Goal: Transaction & Acquisition: Purchase product/service

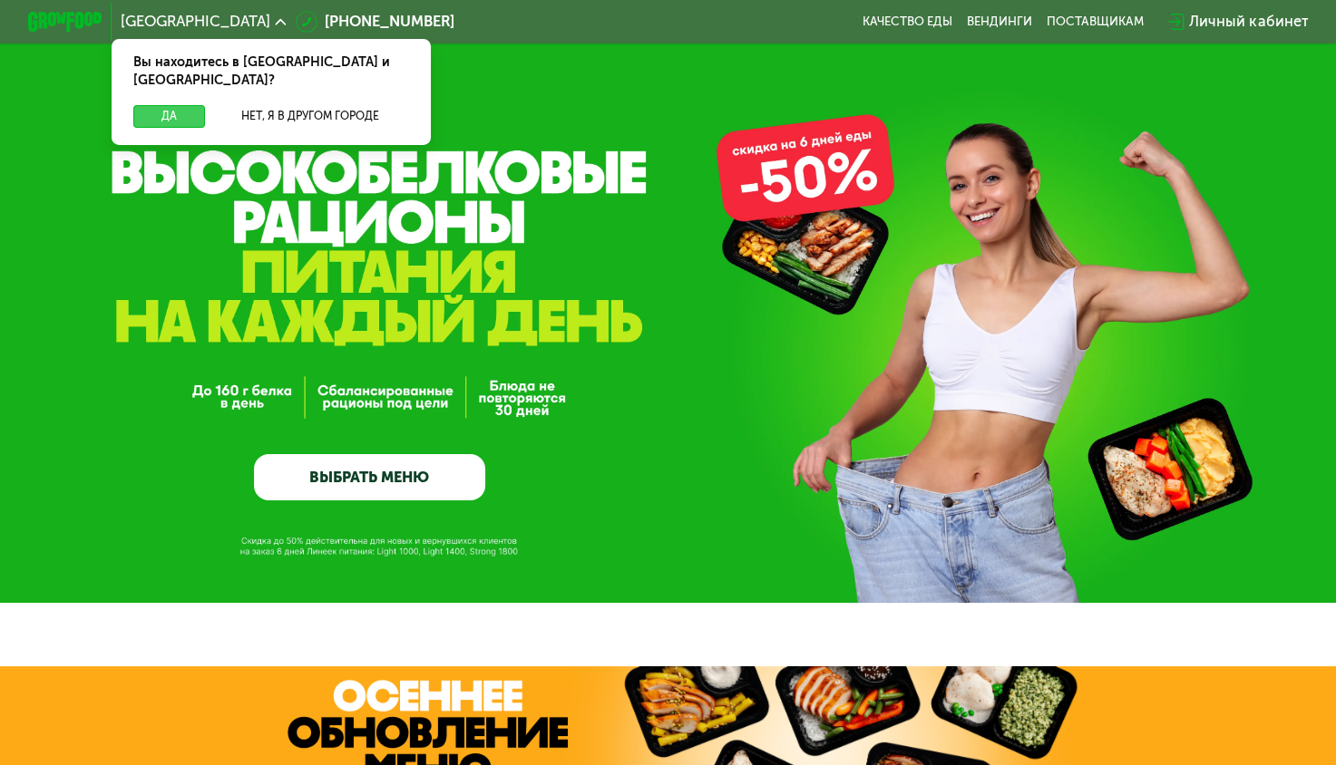
click at [186, 105] on button "Да" at bounding box center [169, 116] width 72 height 23
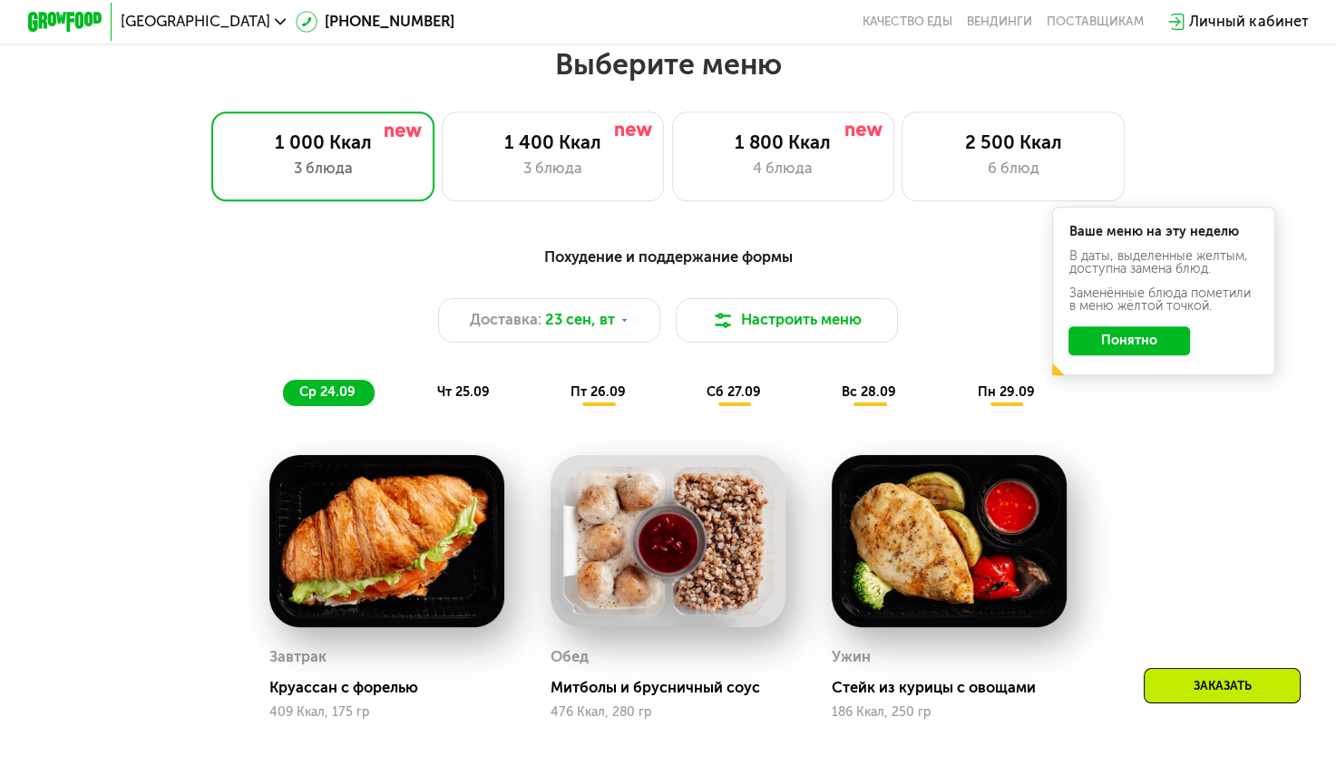
scroll to position [1179, 0]
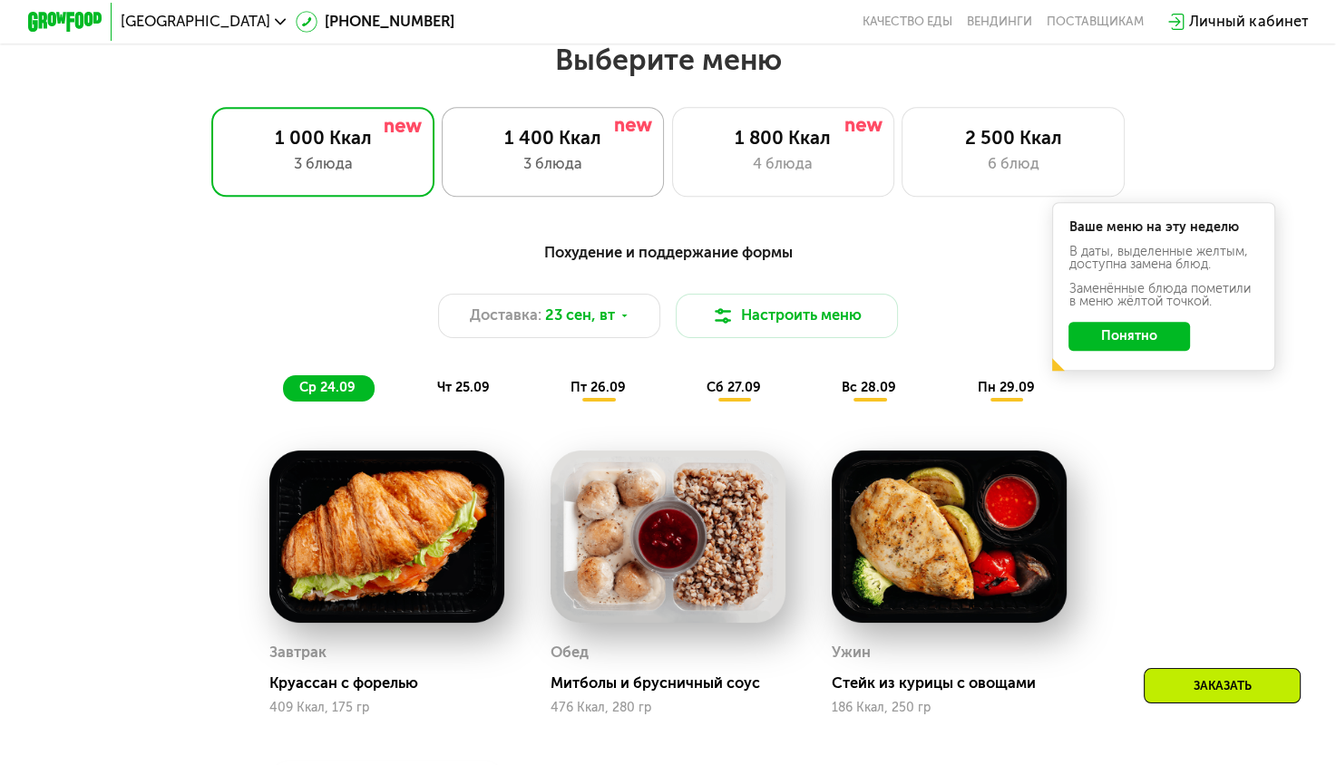
click at [544, 170] on div "3 блюда" at bounding box center [553, 164] width 184 height 23
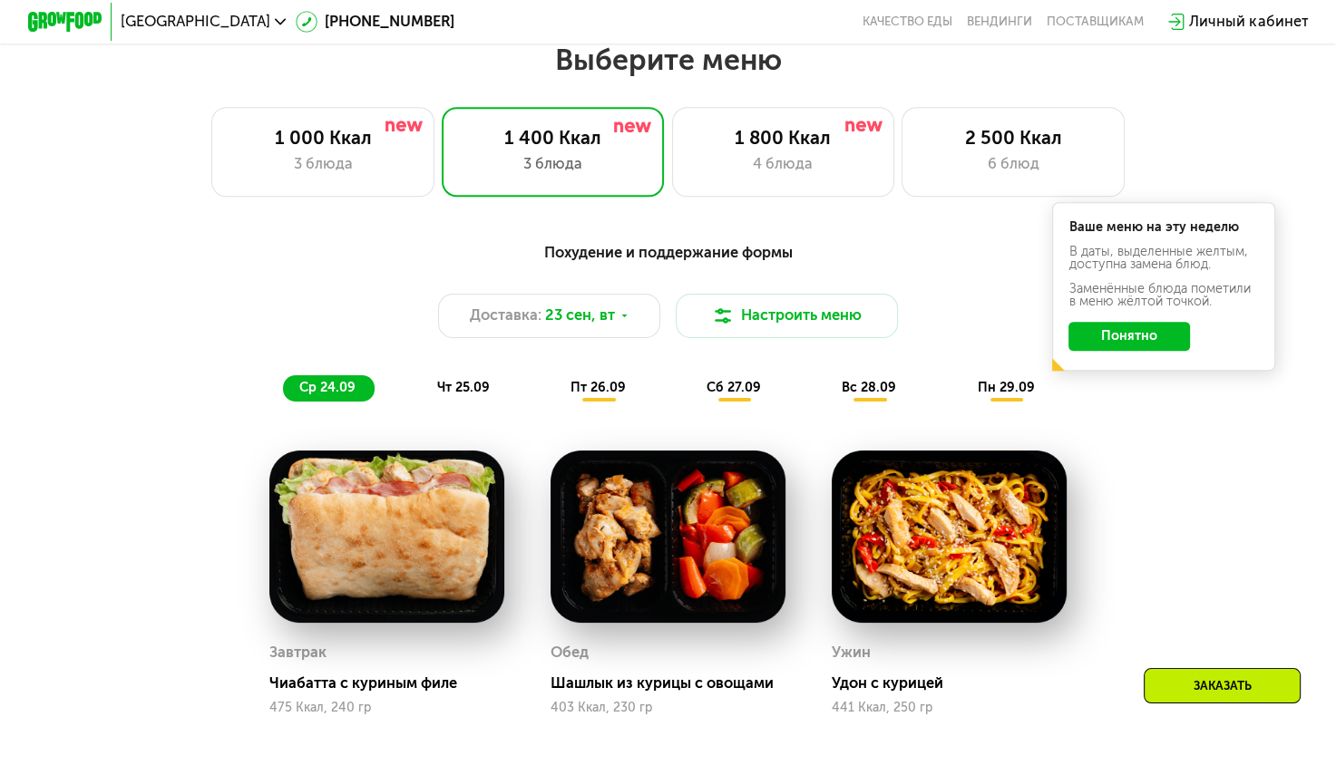
click at [1149, 342] on button "Понятно" at bounding box center [1129, 337] width 122 height 30
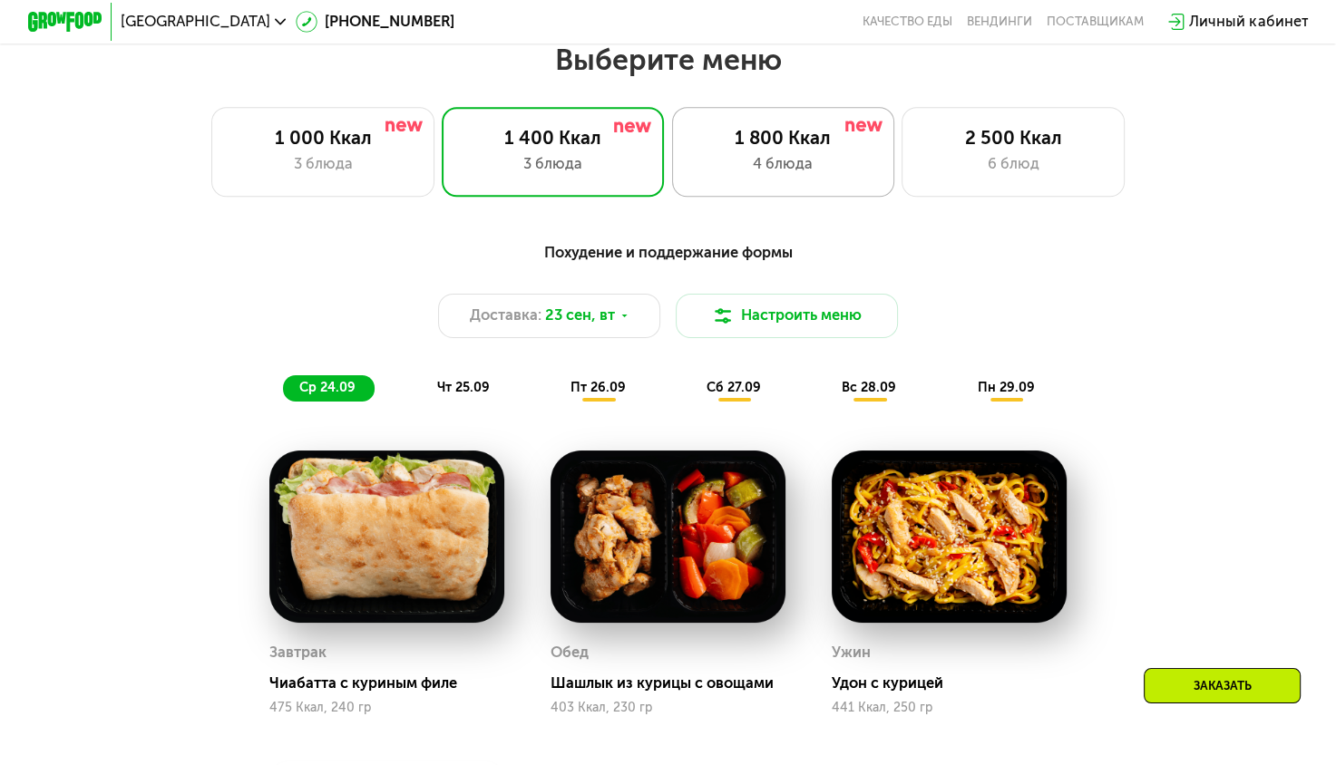
click at [848, 167] on div "4 блюда" at bounding box center [783, 164] width 184 height 23
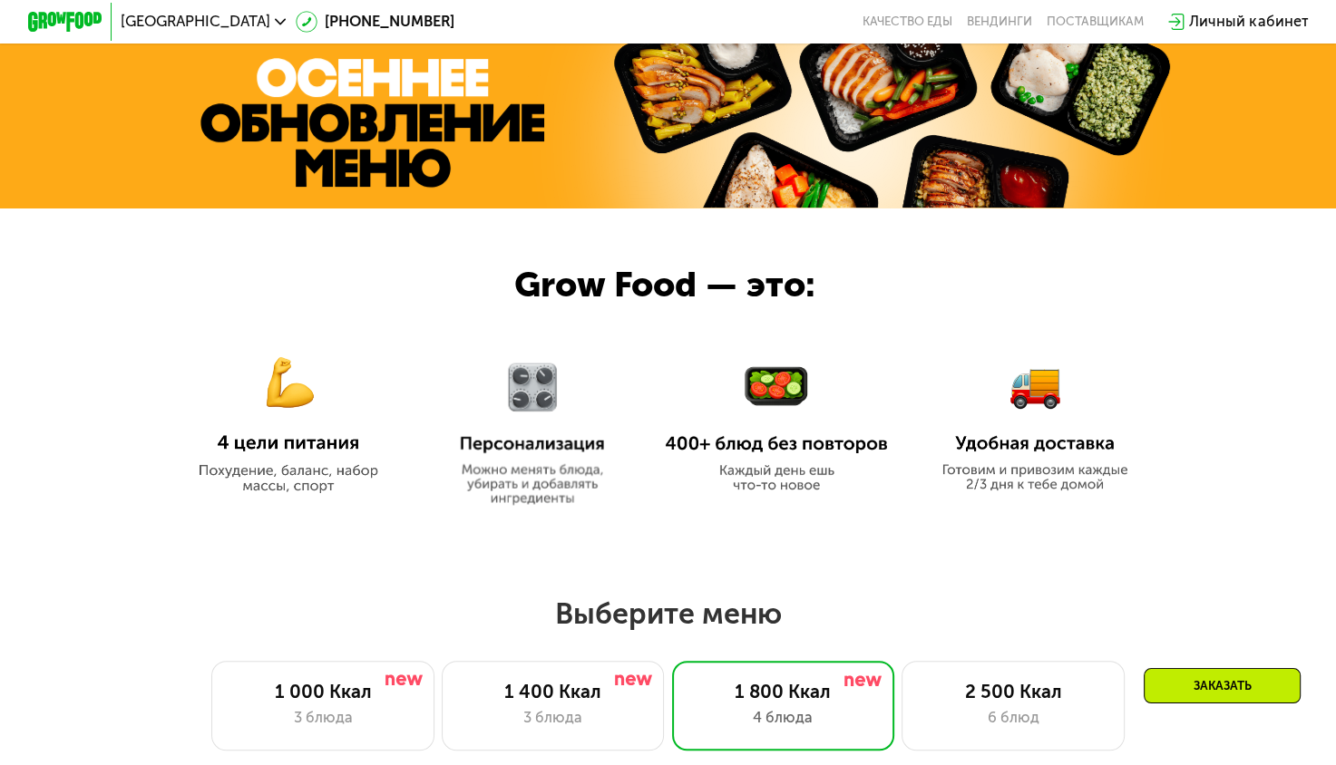
scroll to position [726, 0]
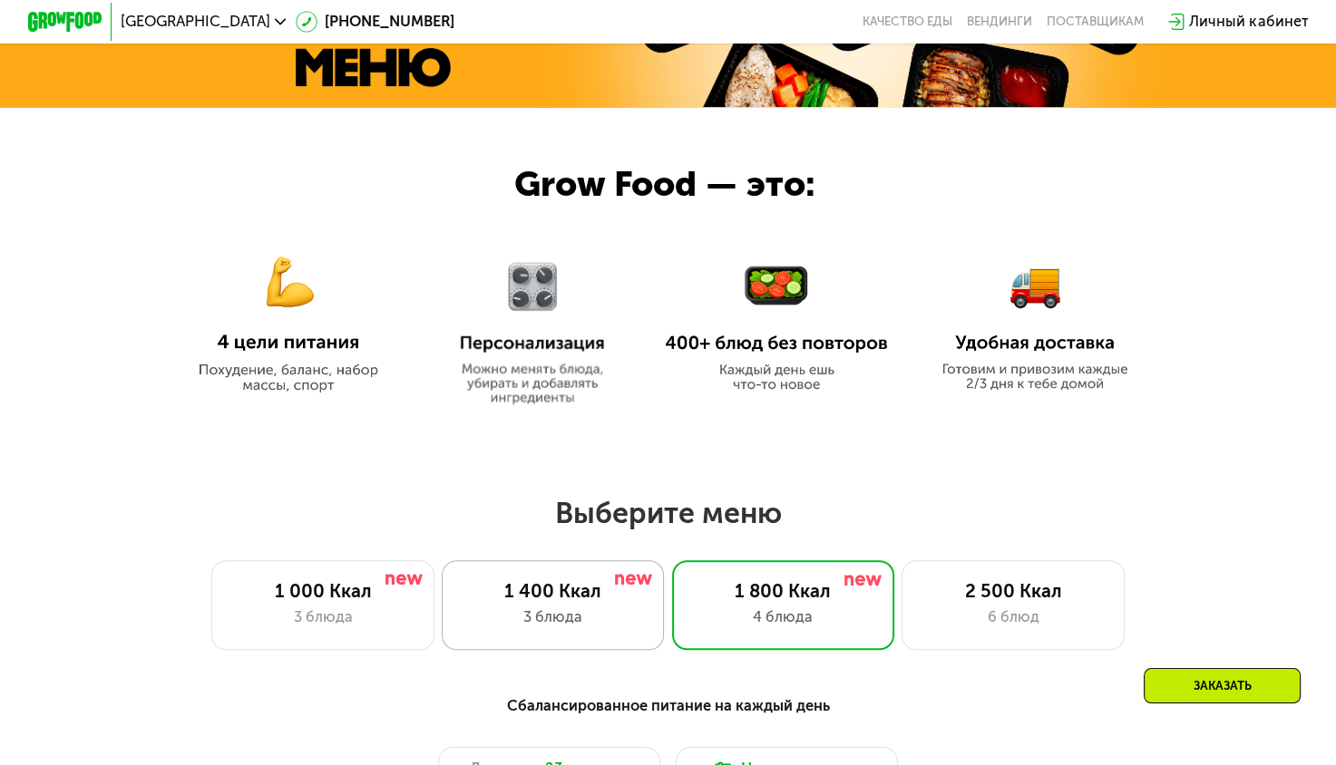
click at [506, 589] on div "1 400 Ккал" at bounding box center [553, 591] width 184 height 23
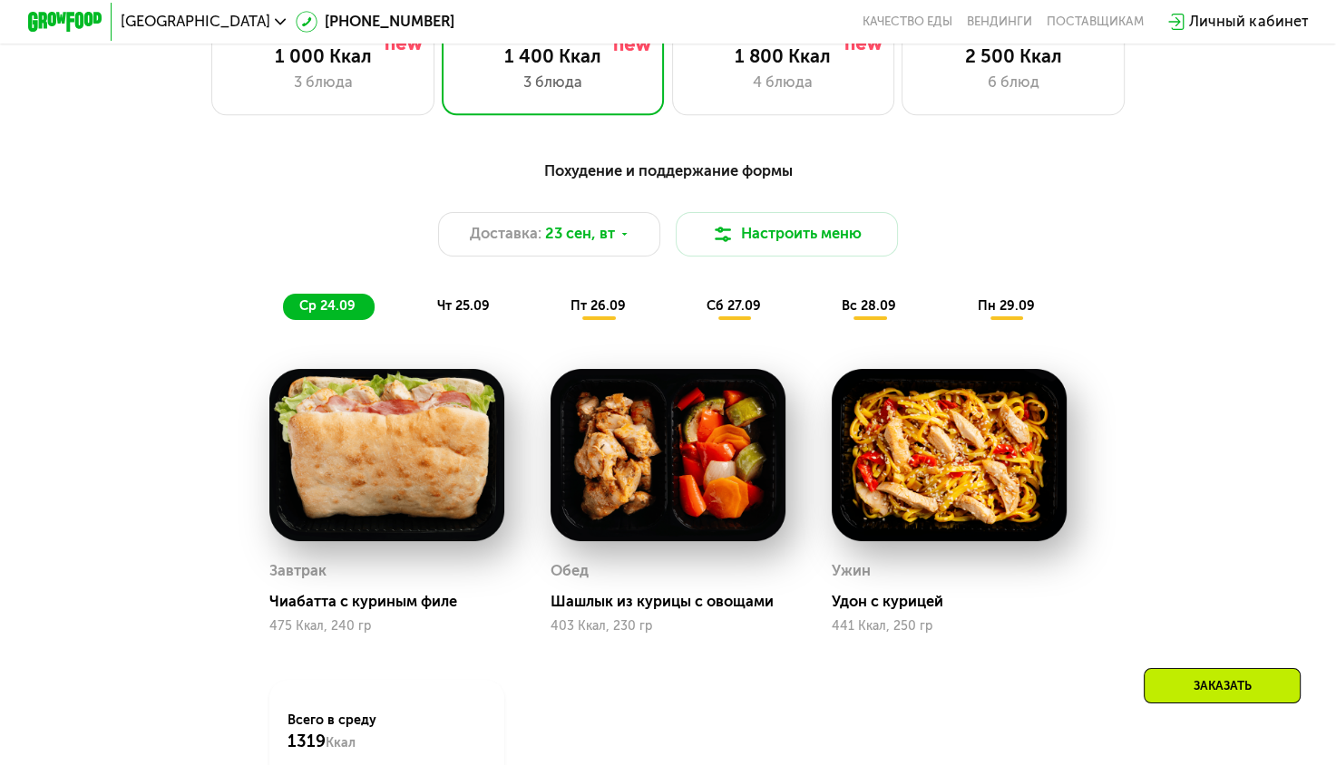
scroll to position [1360, 0]
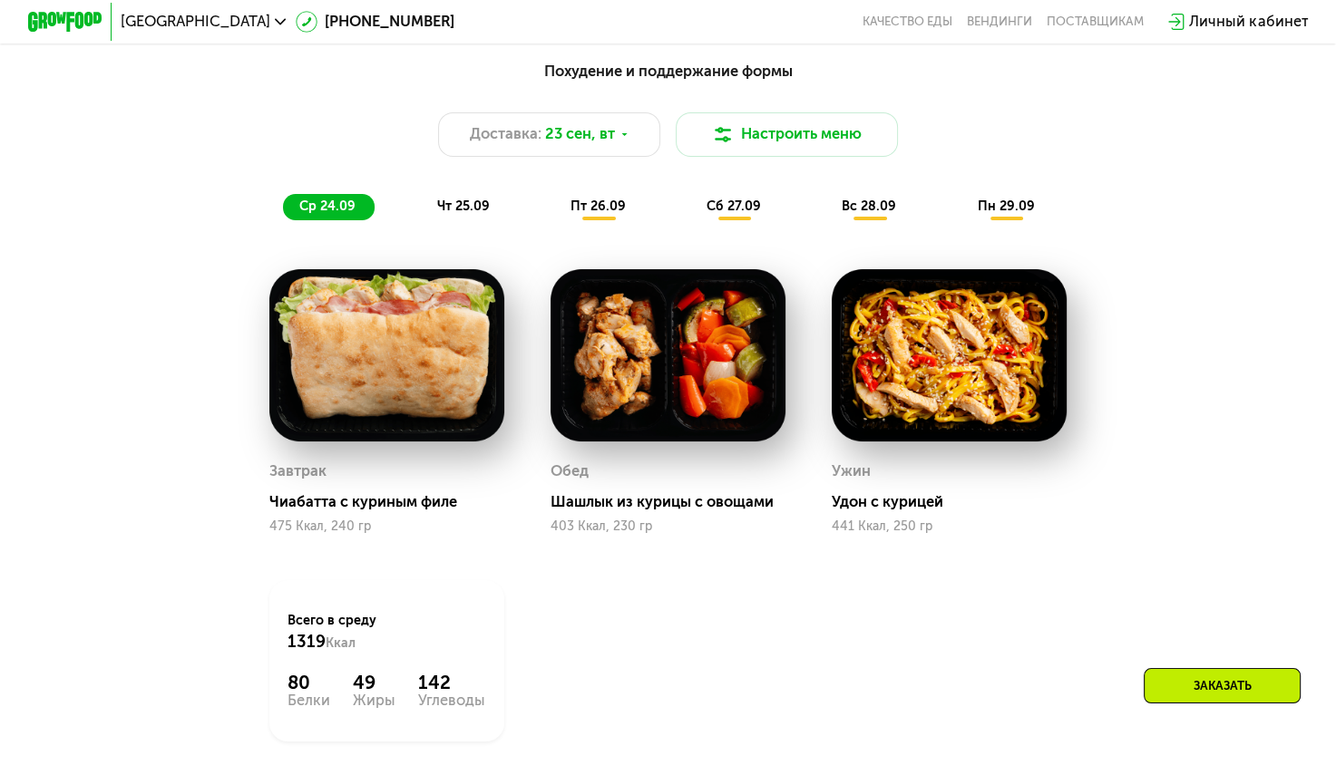
click at [374, 413] on img at bounding box center [386, 355] width 235 height 173
click at [476, 323] on img at bounding box center [386, 355] width 235 height 173
click at [336, 511] on div "Чиабатта с куриным филе" at bounding box center [394, 502] width 250 height 18
click at [260, 510] on div "Завтрак Чиабатта с куриным филе 475 Ккал, 240 гр" at bounding box center [386, 401] width 281 height 311
click at [288, 509] on div "Чиабатта с куриным филе" at bounding box center [394, 502] width 250 height 18
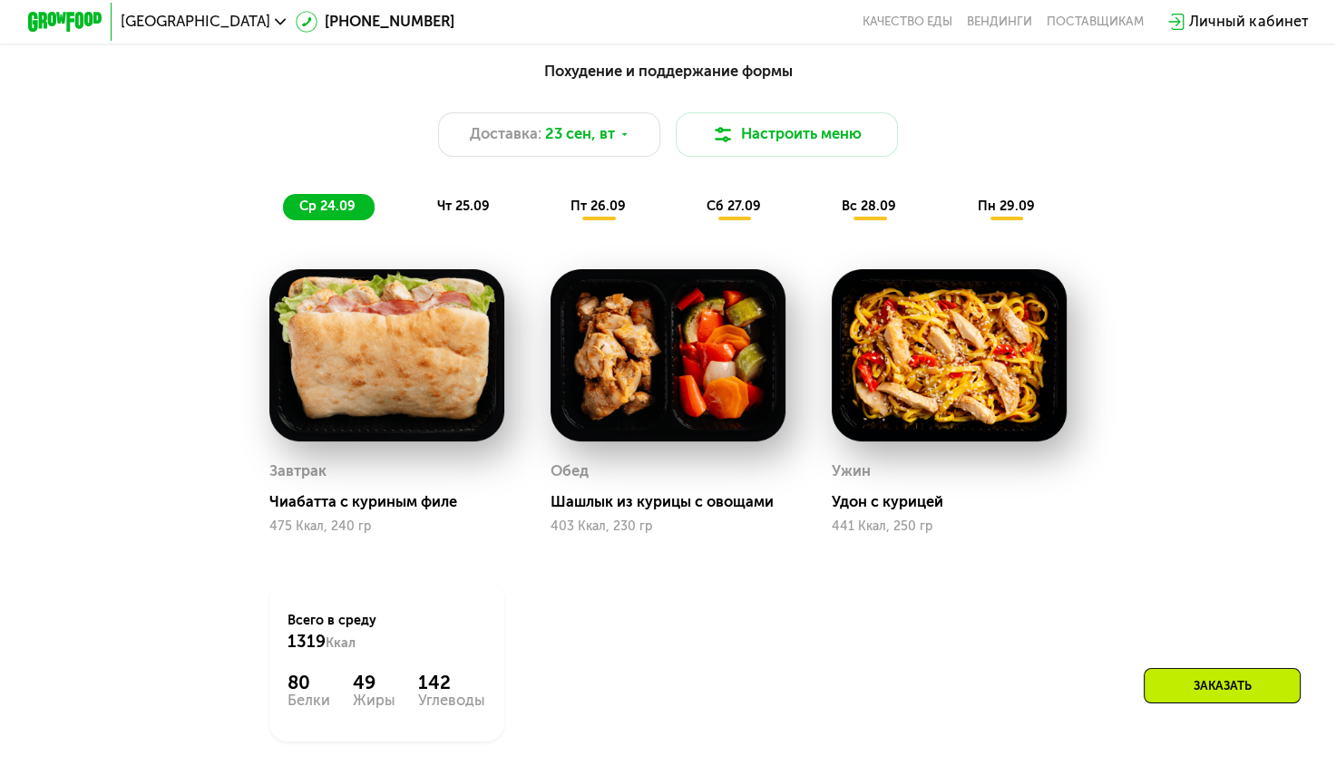
click at [691, 512] on div "Шашлык из курицы с овощами" at bounding box center [676, 502] width 250 height 18
click at [901, 512] on div "Удон с курицей" at bounding box center [957, 502] width 250 height 18
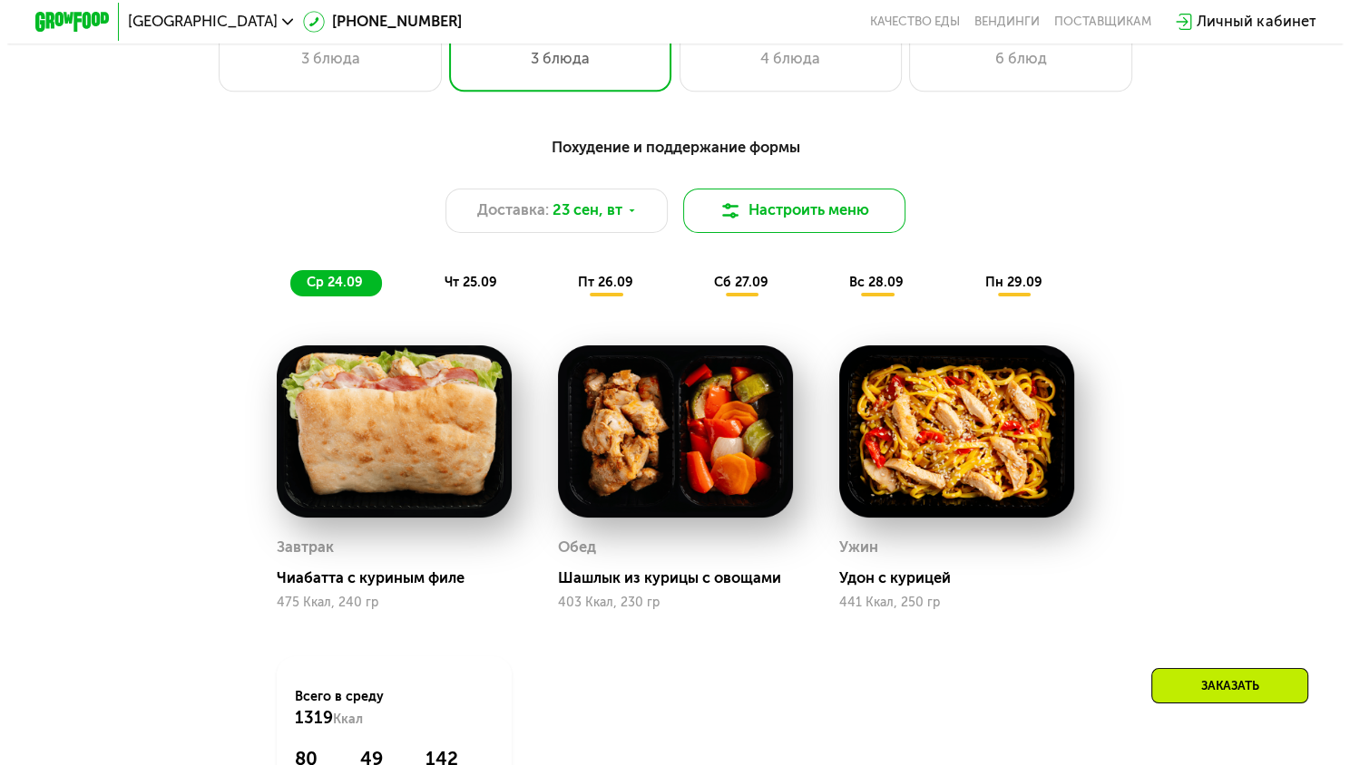
scroll to position [1270, 0]
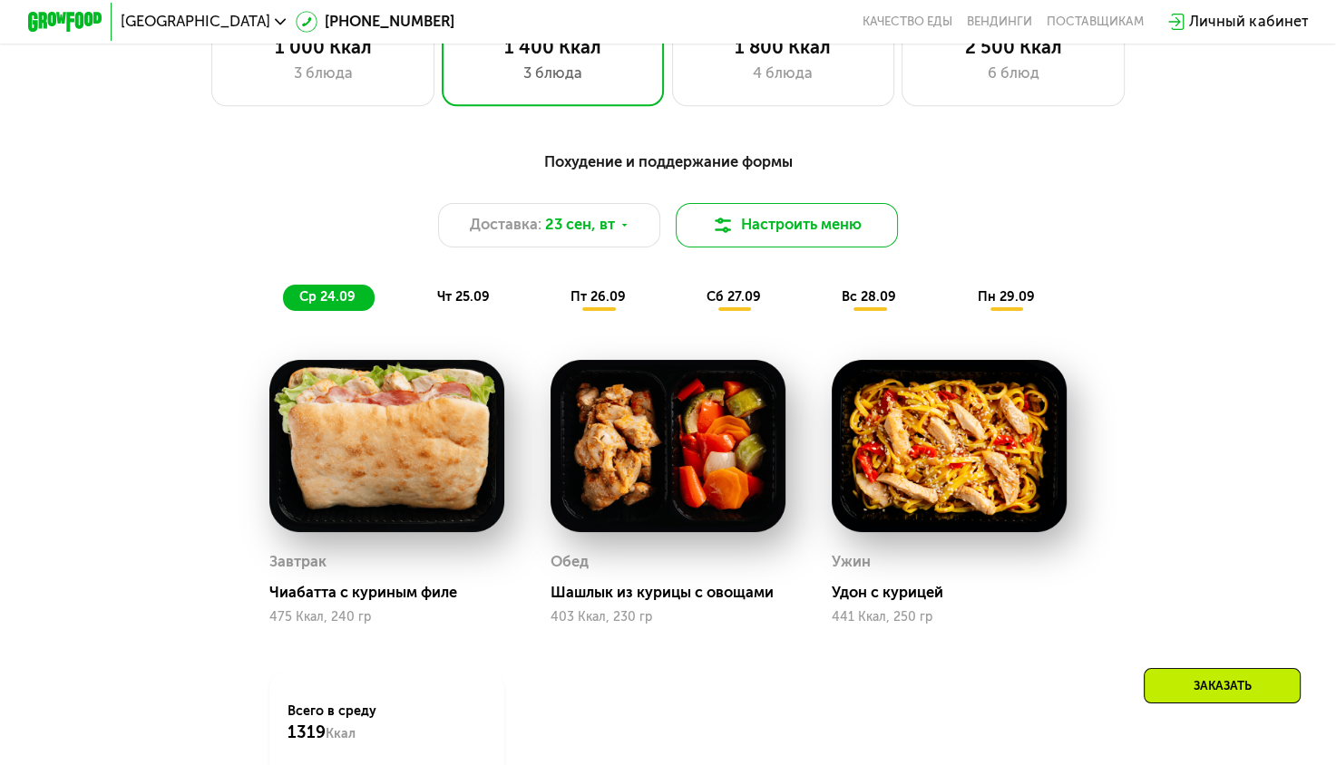
click at [719, 237] on img at bounding box center [723, 225] width 23 height 23
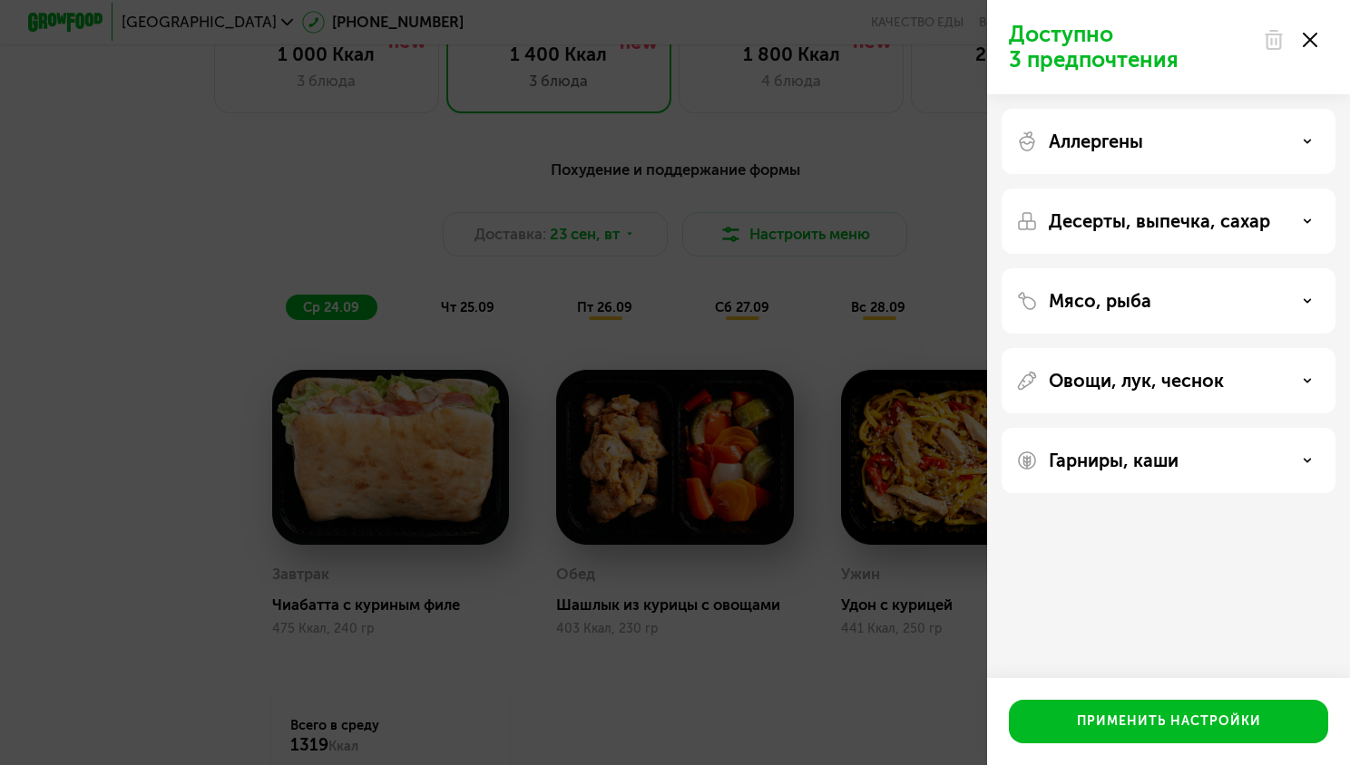
click at [1206, 139] on div "Аллергены" at bounding box center [1168, 142] width 305 height 22
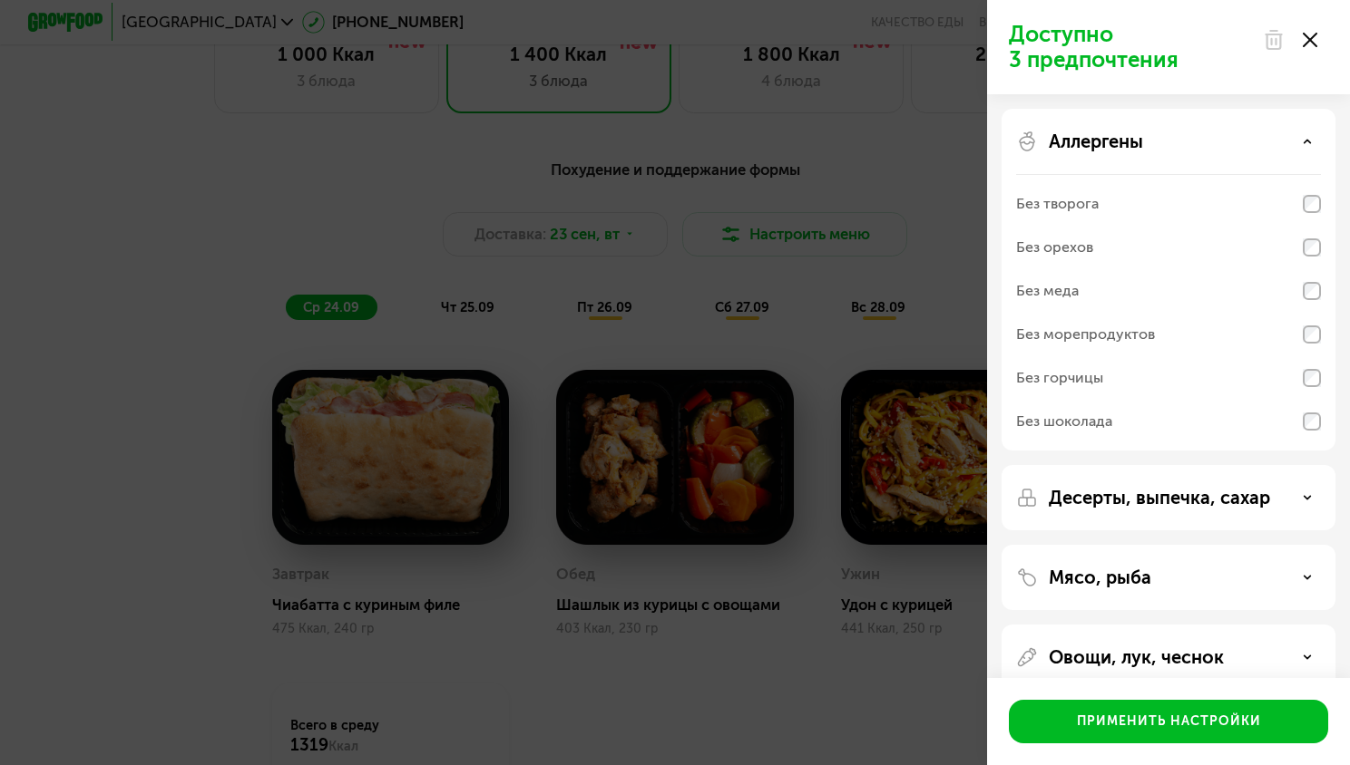
click at [1206, 139] on div "Аллергены" at bounding box center [1168, 142] width 305 height 22
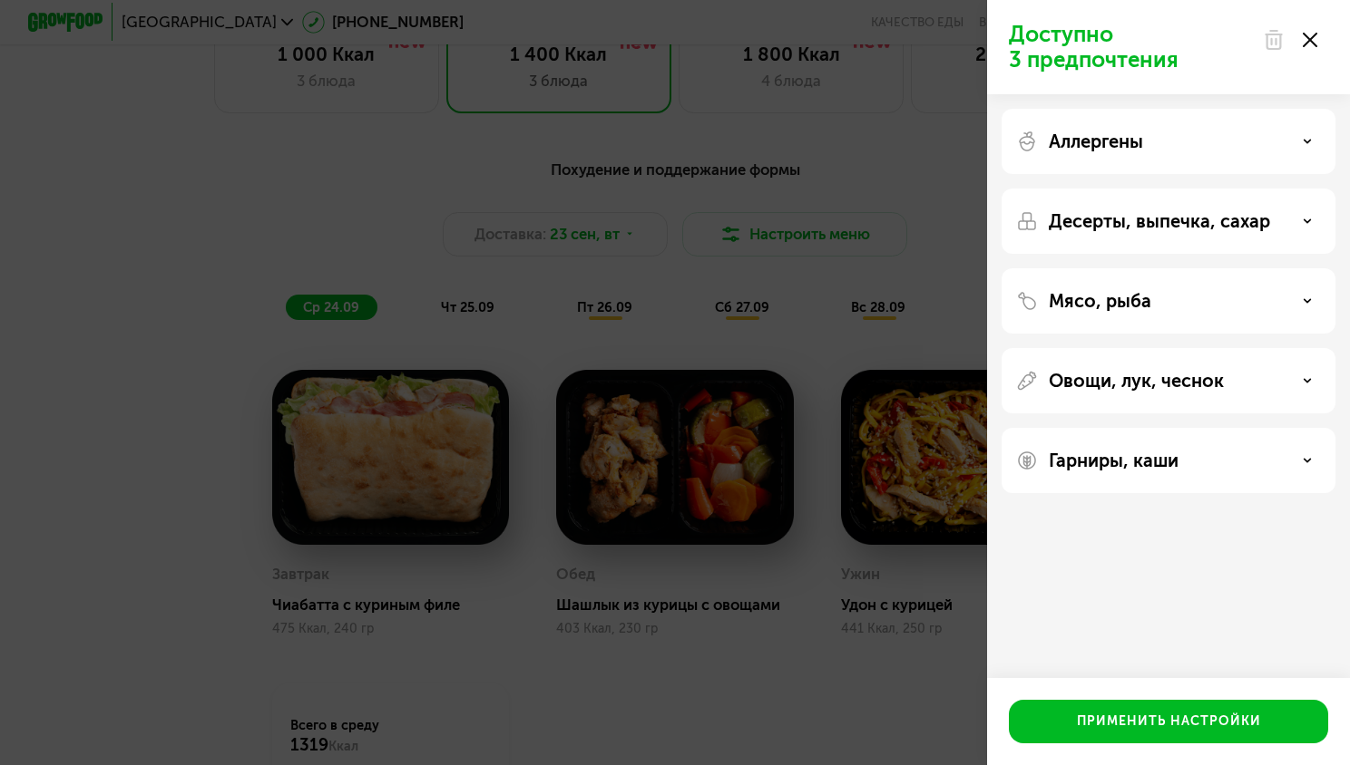
click at [1203, 149] on div "Аллергены" at bounding box center [1168, 142] width 305 height 22
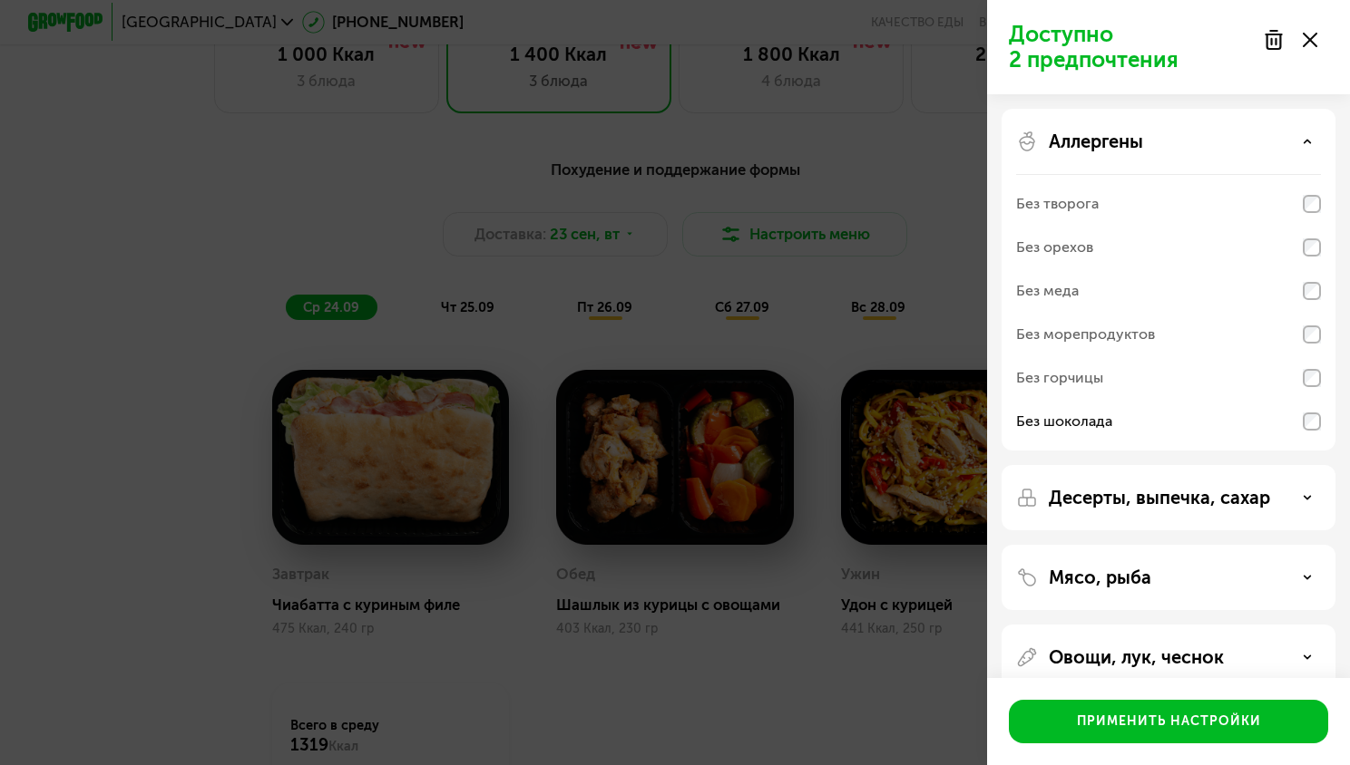
click at [1201, 502] on p "Десерты, выпечка, сахар" at bounding box center [1158, 498] width 221 height 22
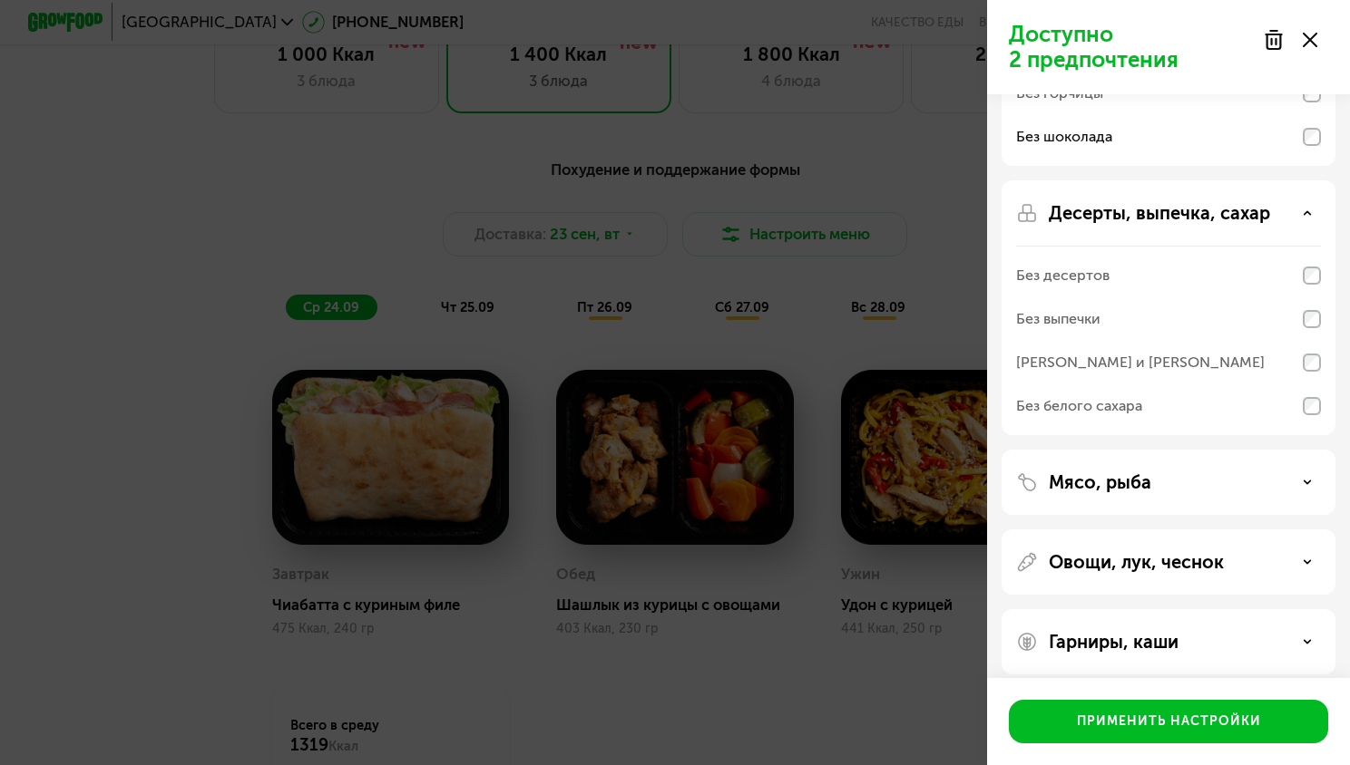
scroll to position [298, 0]
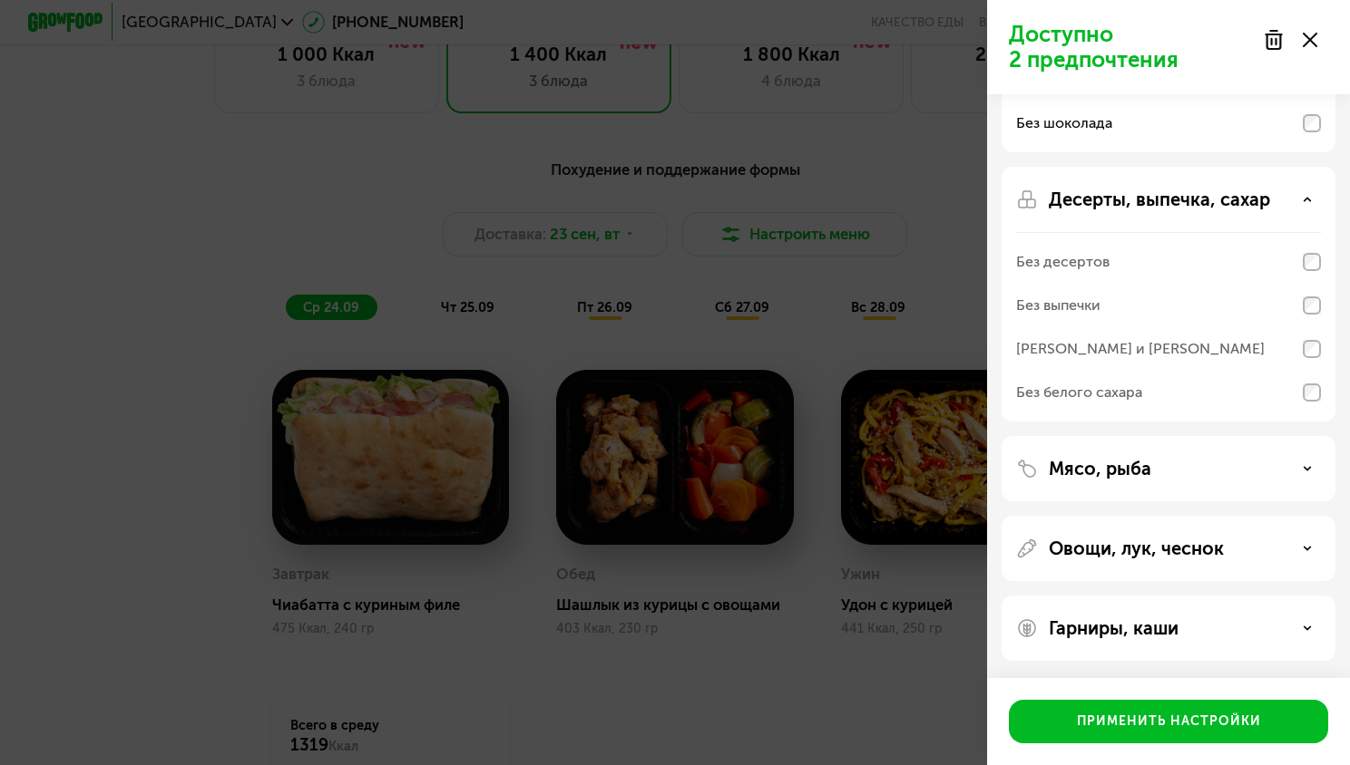
click at [1200, 453] on div "Мясо, рыба" at bounding box center [1168, 468] width 334 height 65
click at [1304, 467] on use at bounding box center [1307, 468] width 6 height 3
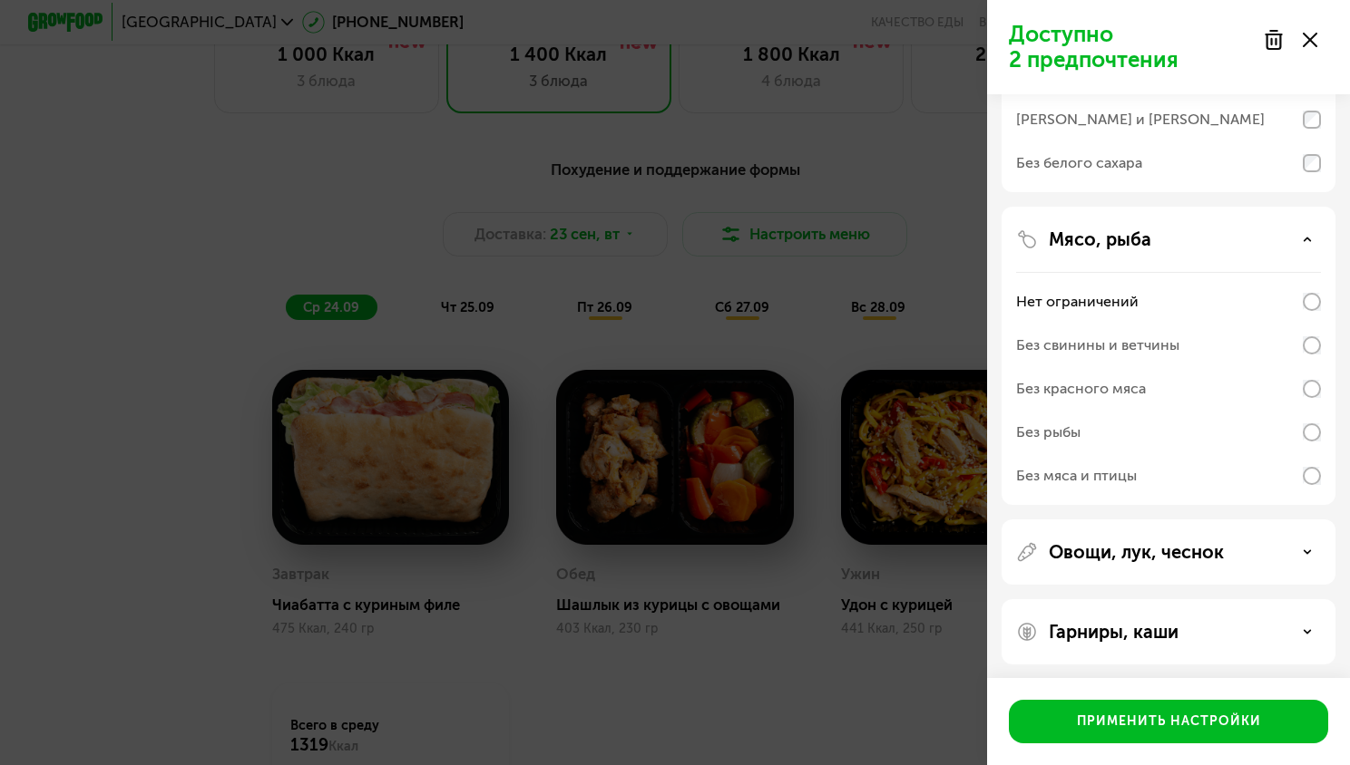
scroll to position [531, 0]
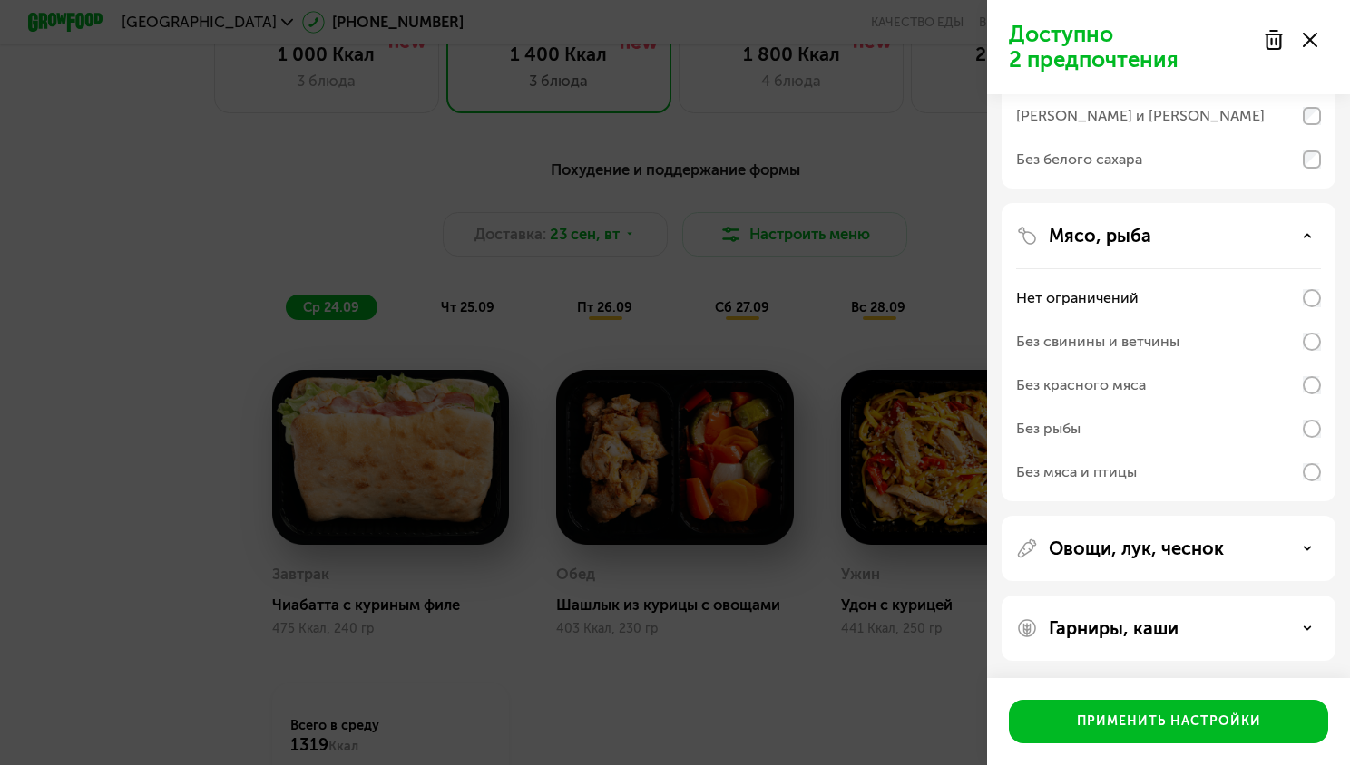
click at [1300, 554] on div "Овощи, лук, чеснок" at bounding box center [1168, 549] width 305 height 22
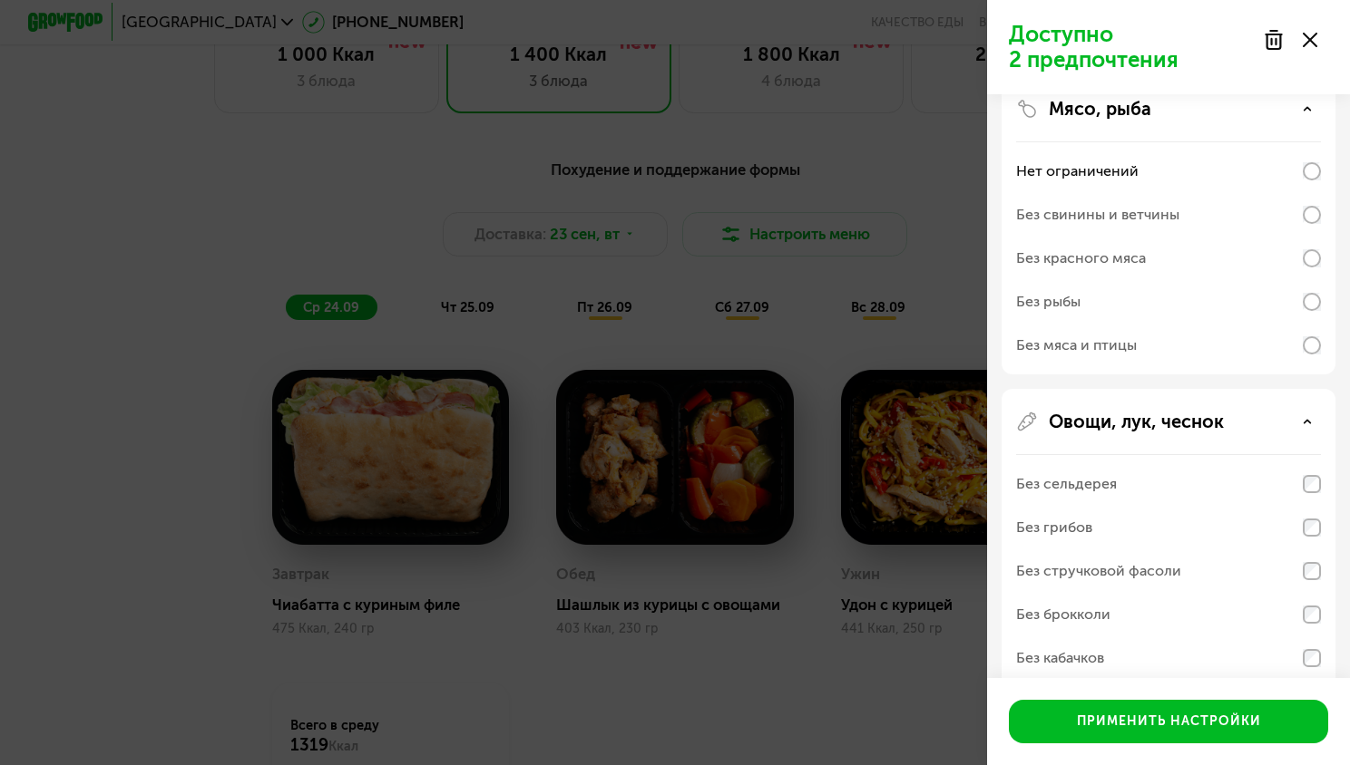
scroll to position [804, 0]
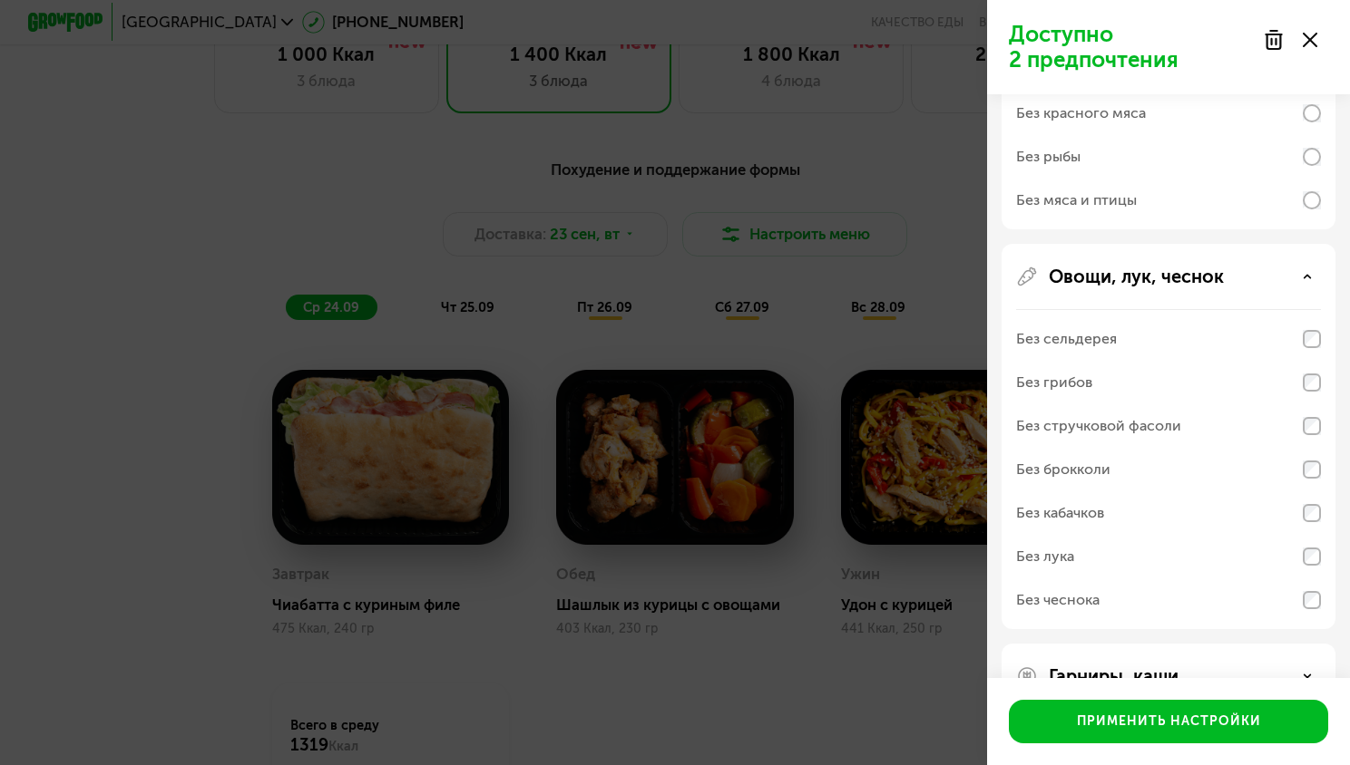
click at [1321, 555] on div "Овощи, лук, чеснок Без сельдерея Без грибов Без стручковой фасоли Без брокколи …" at bounding box center [1168, 436] width 334 height 385
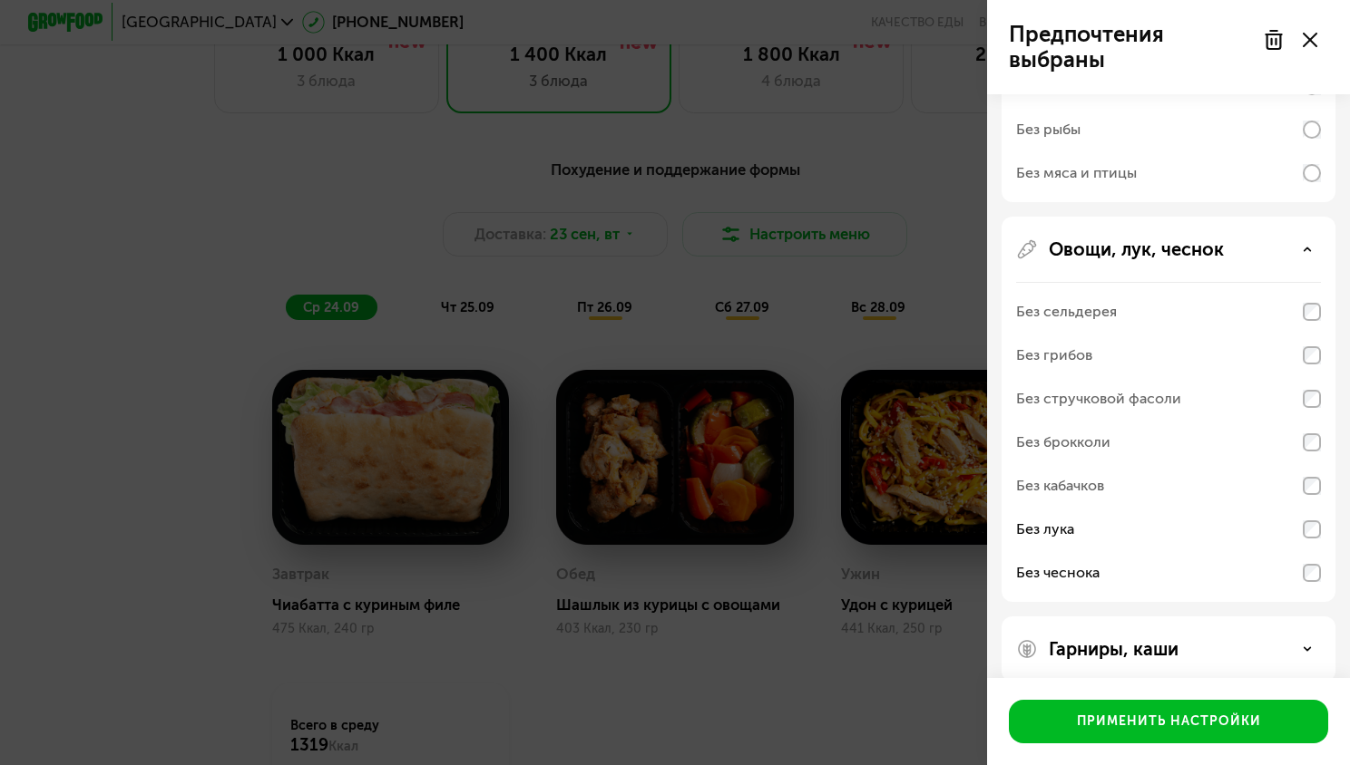
scroll to position [852, 0]
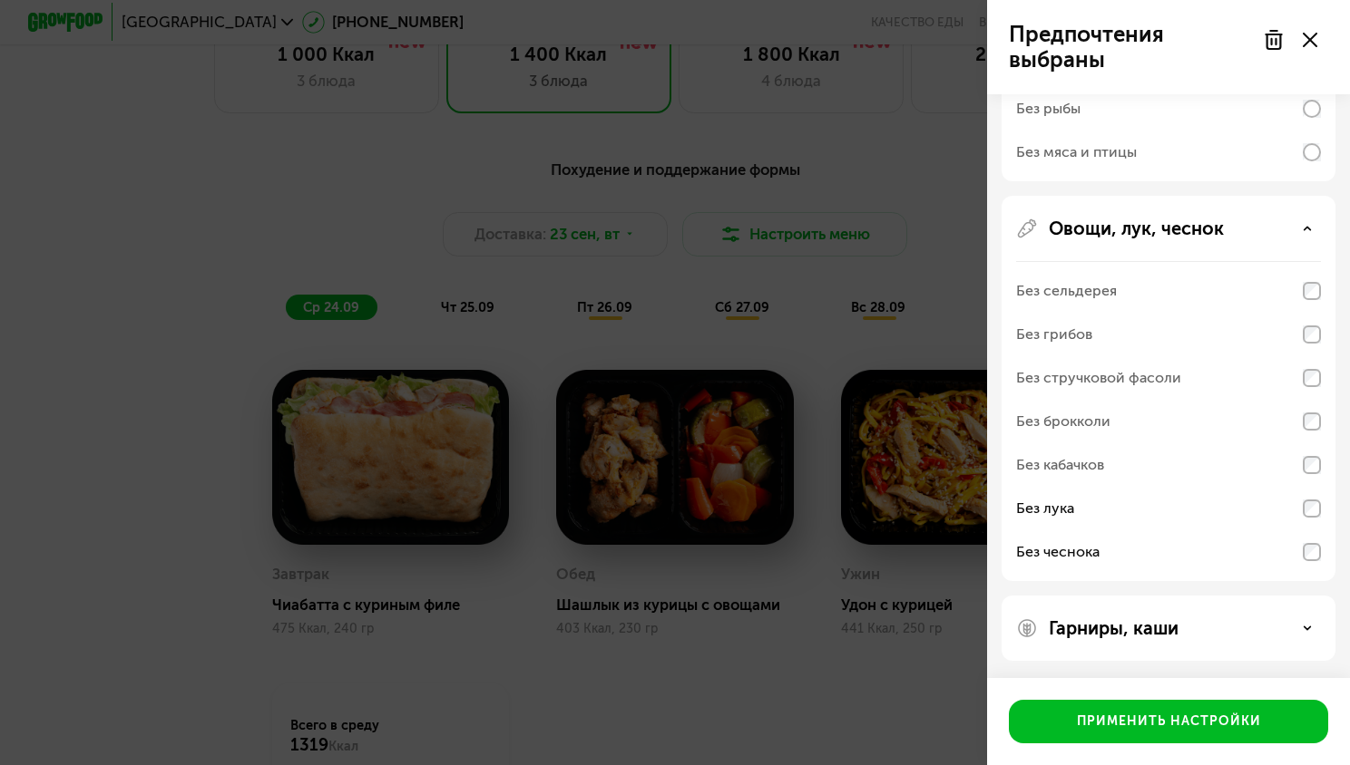
click at [1146, 629] on p "Гарниры, каши" at bounding box center [1113, 629] width 130 height 22
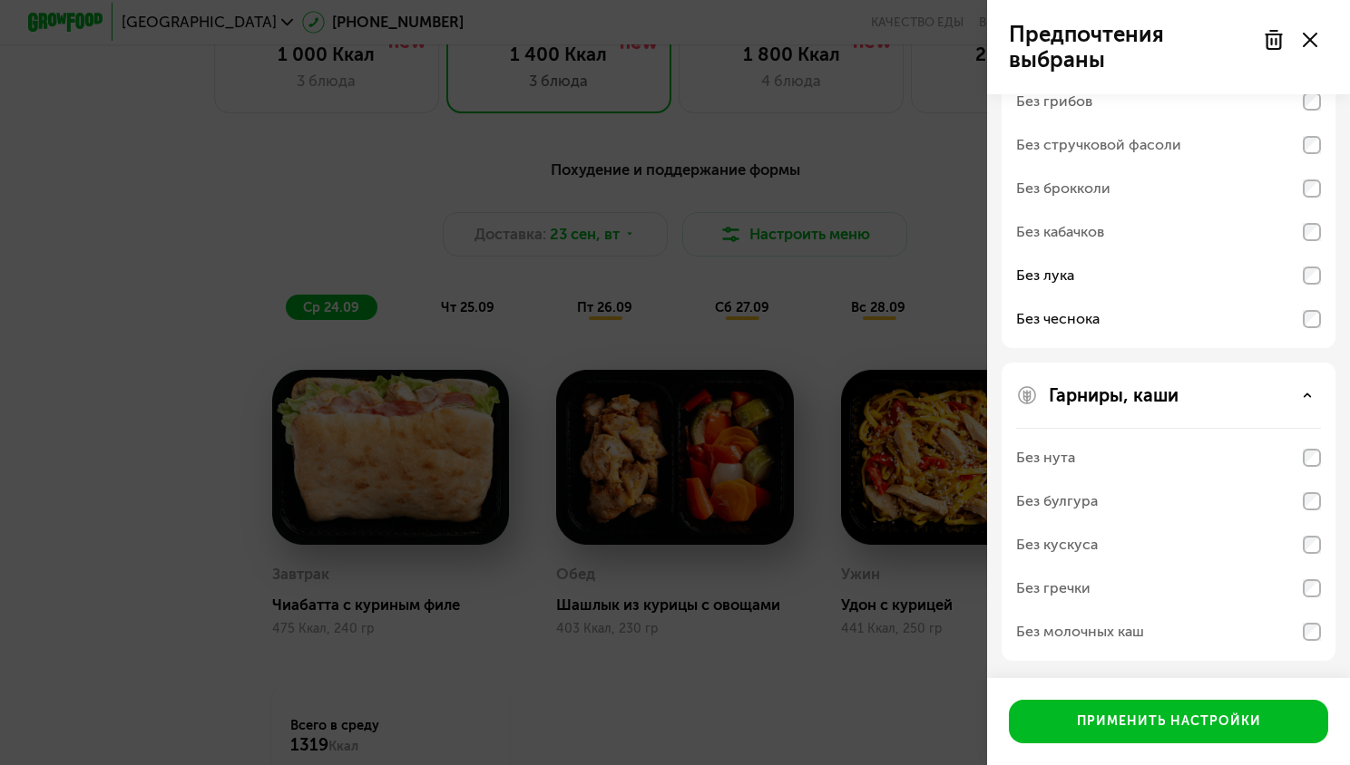
click at [1288, 459] on div "Без нута" at bounding box center [1168, 458] width 305 height 44
click at [1258, 463] on div "Без нута" at bounding box center [1168, 458] width 305 height 44
click at [1075, 460] on div "Без нута" at bounding box center [1168, 458] width 305 height 44
click at [1034, 500] on div "Без булгура" at bounding box center [1057, 502] width 82 height 22
click at [1040, 560] on div "Без кускуса" at bounding box center [1168, 545] width 305 height 44
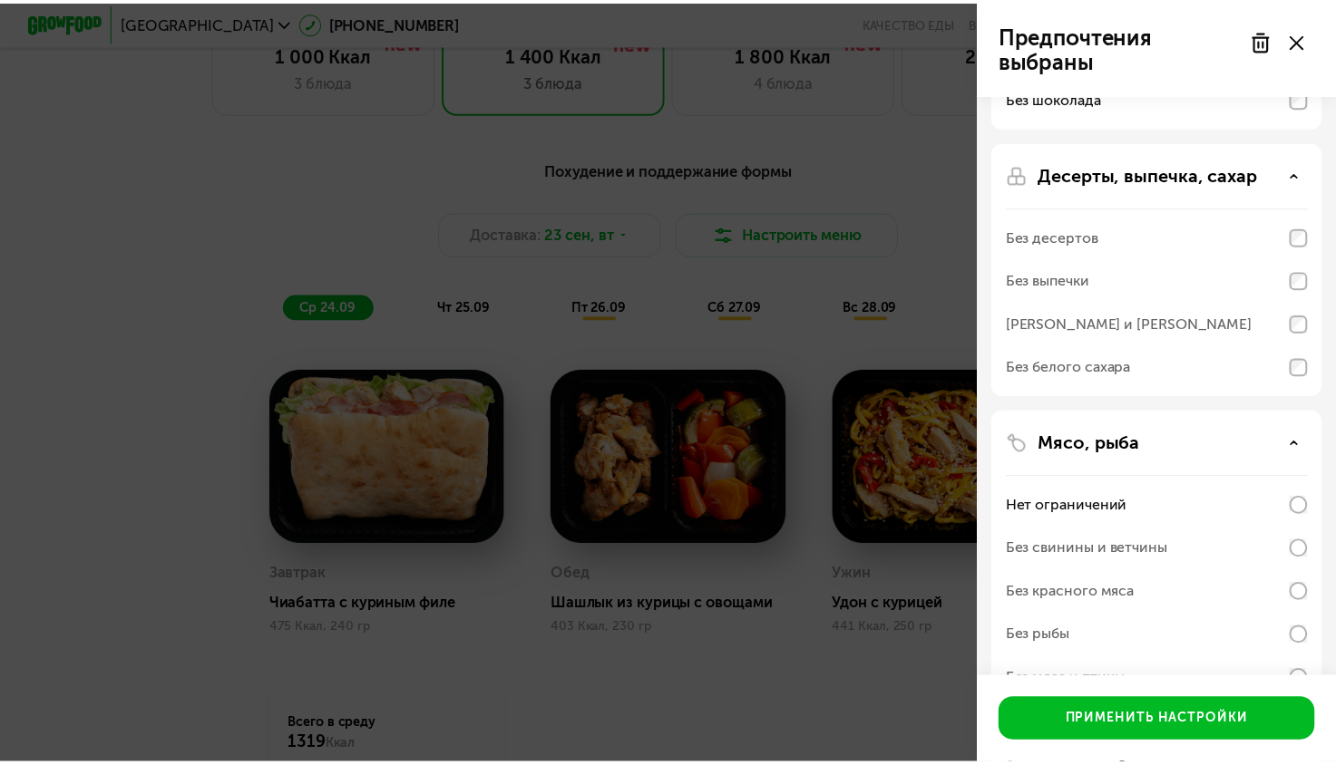
scroll to position [453, 0]
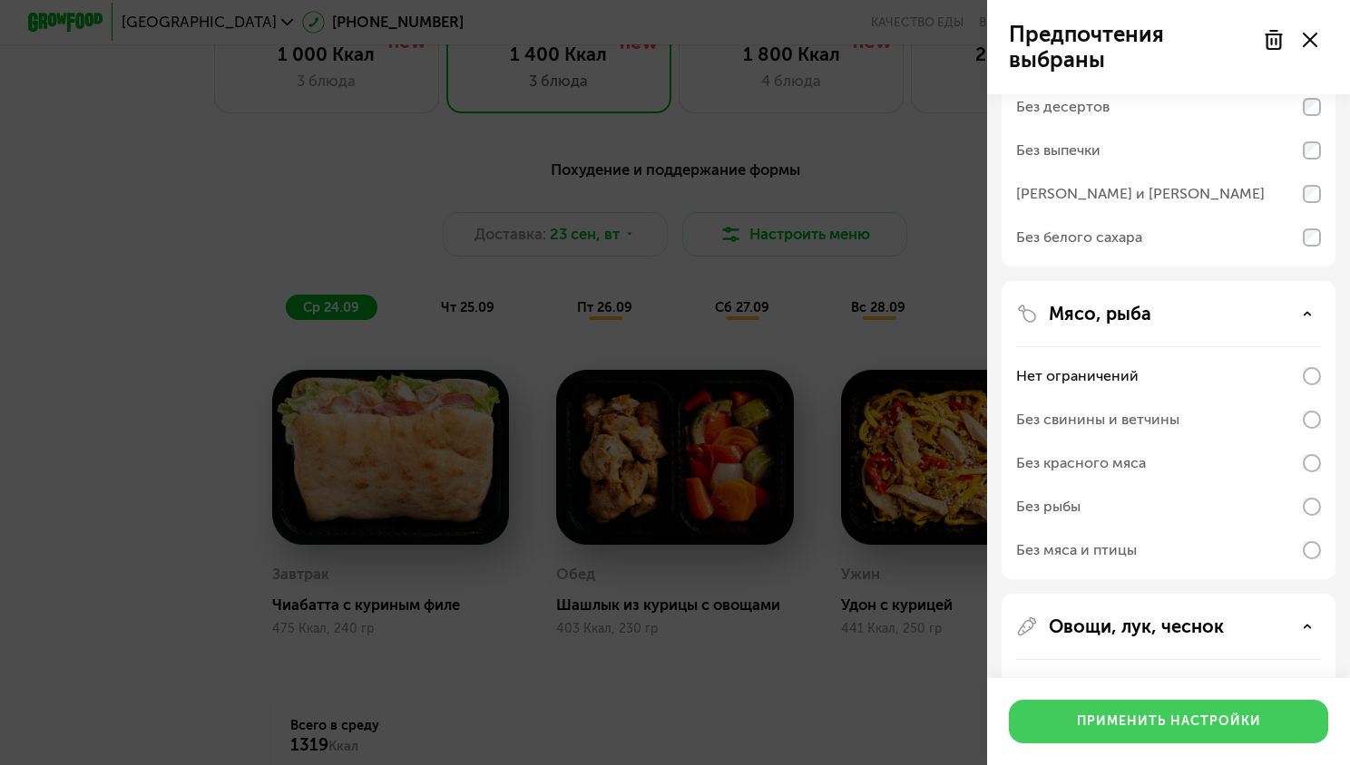
click at [1249, 729] on div "Применить настройки" at bounding box center [1169, 722] width 184 height 18
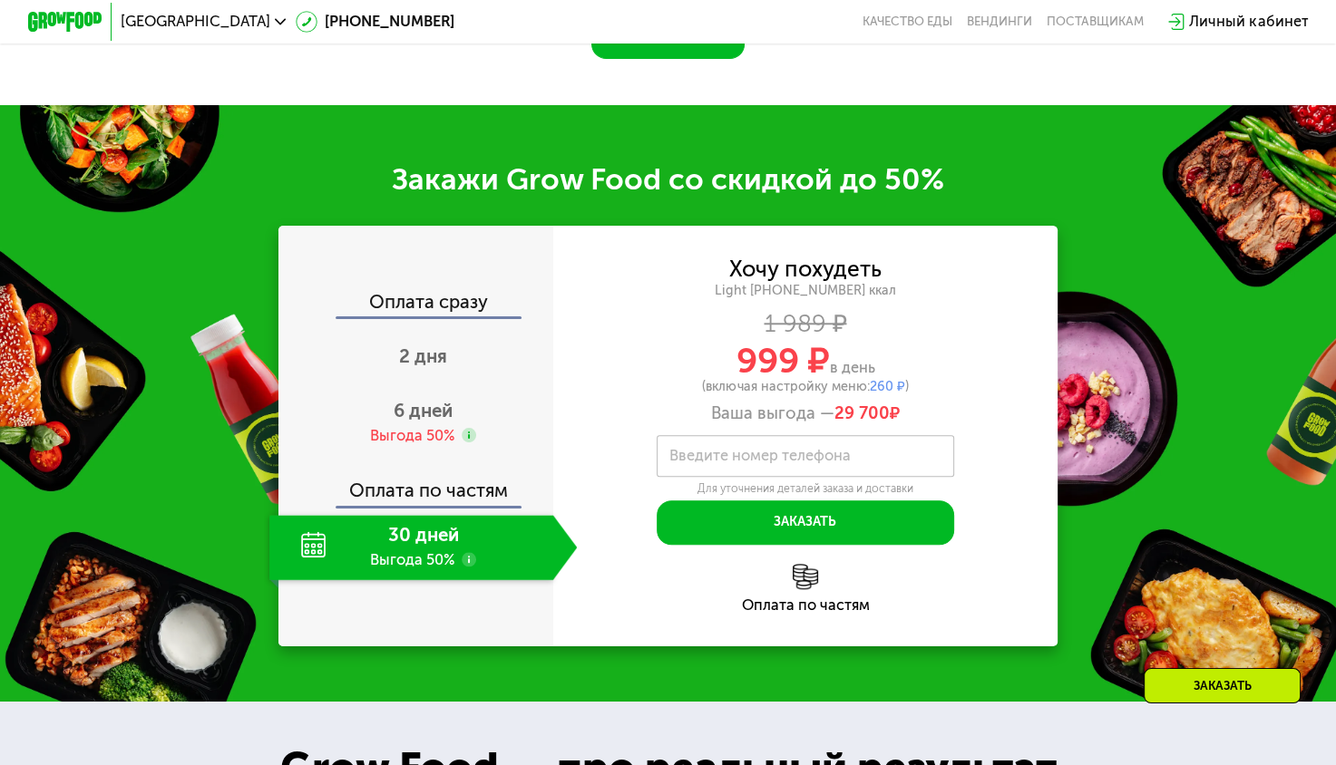
scroll to position [1270, 0]
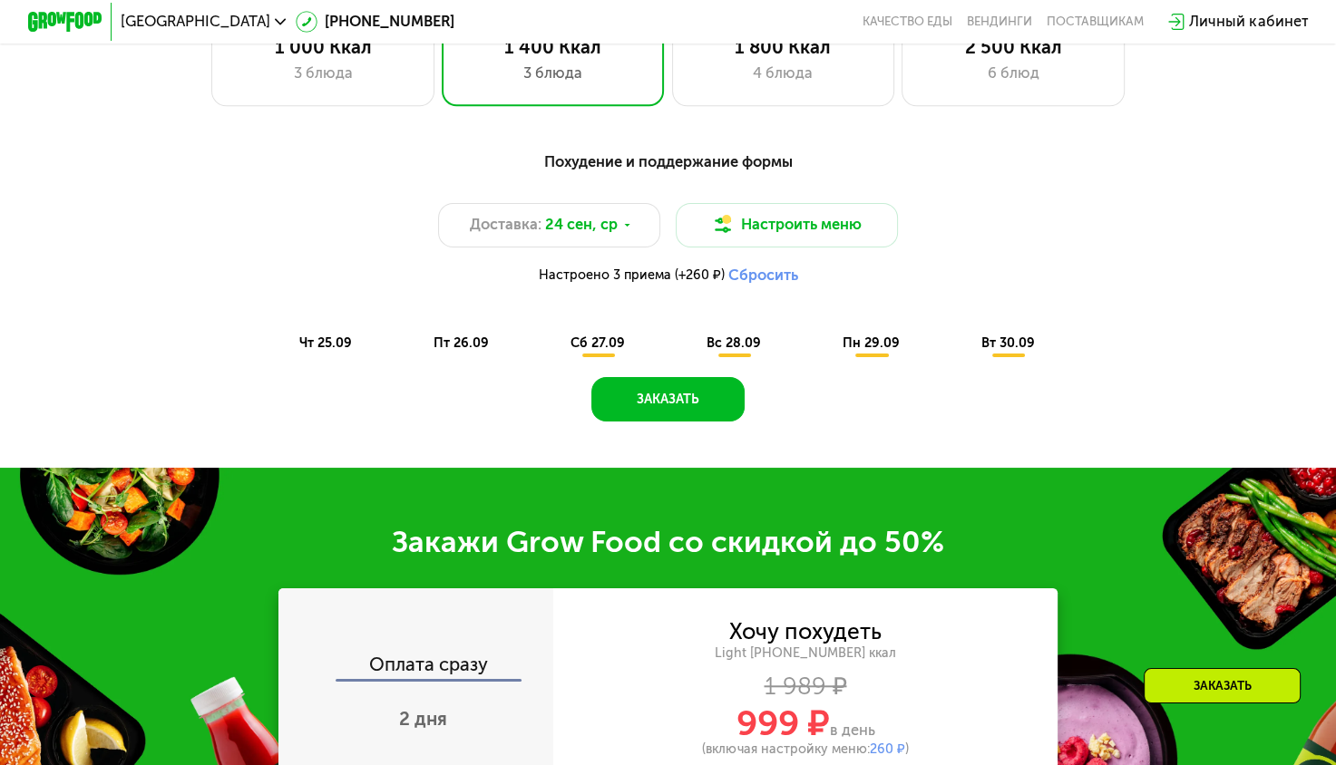
click at [594, 351] on span "сб 27.09" at bounding box center [597, 343] width 54 height 15
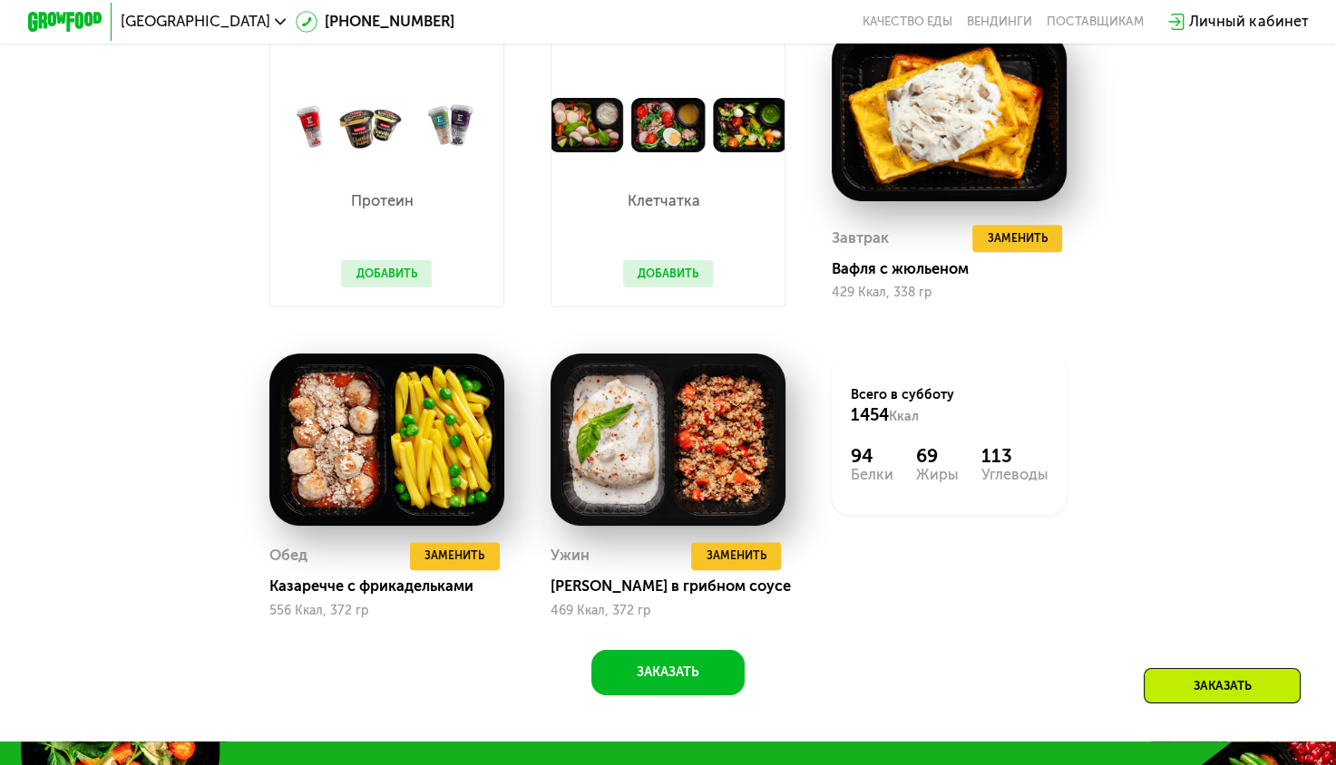
scroll to position [1632, 0]
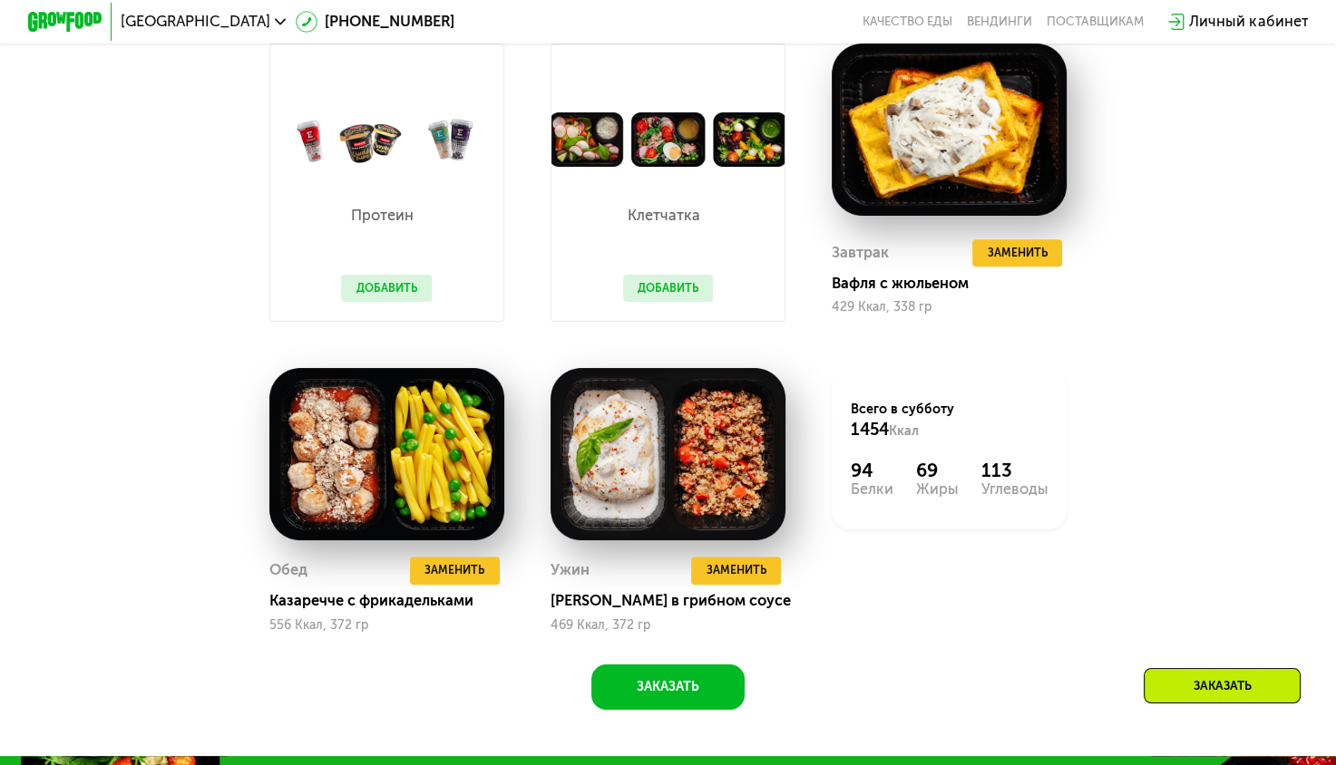
click at [370, 301] on button "Добавить" at bounding box center [386, 289] width 91 height 28
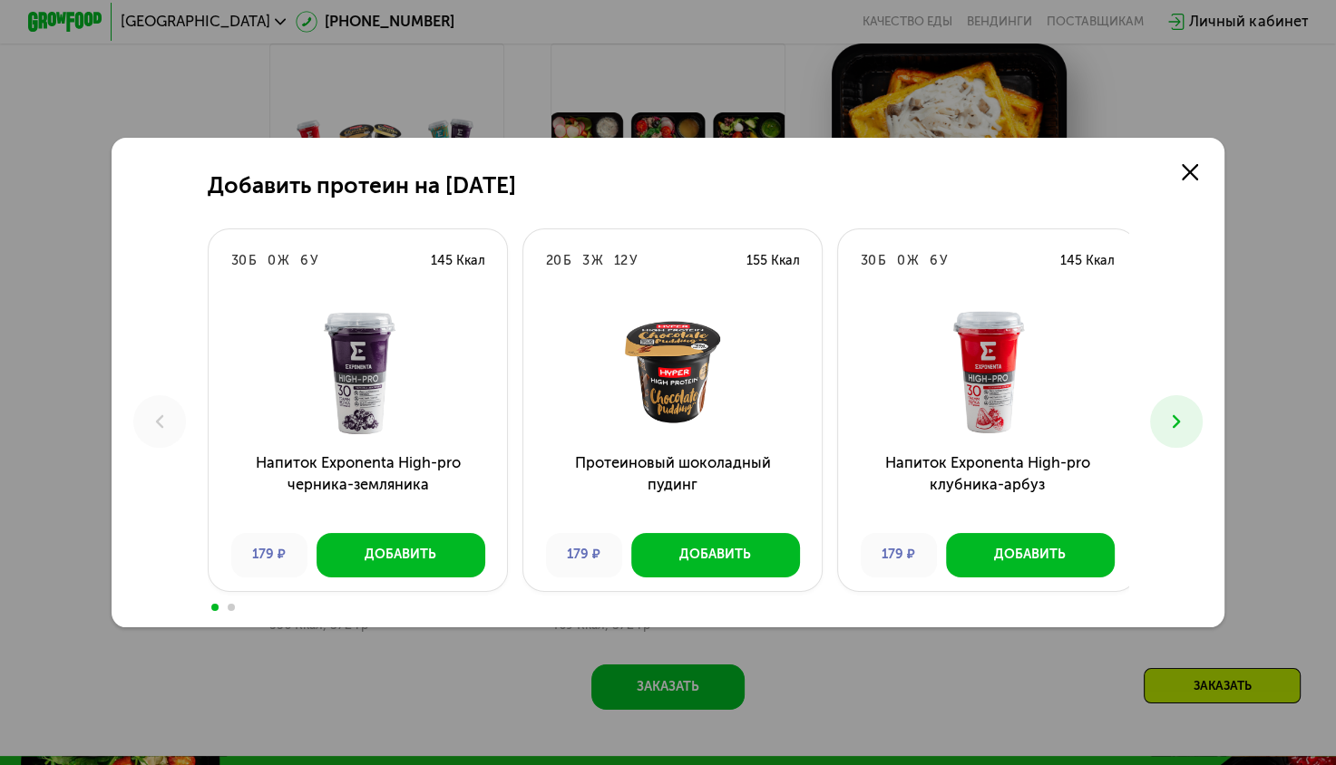
click at [1194, 414] on button at bounding box center [1176, 421] width 52 height 52
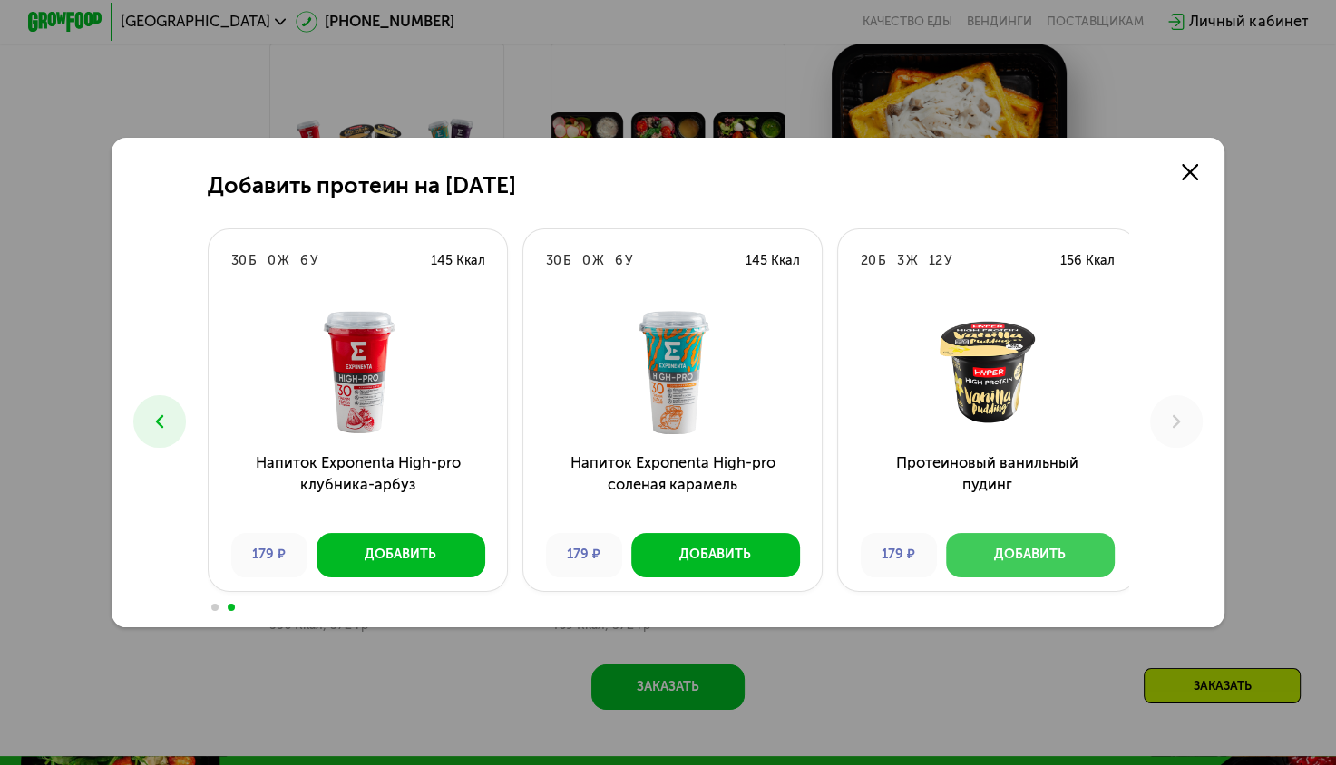
click at [1018, 546] on button "Добавить" at bounding box center [1030, 555] width 169 height 44
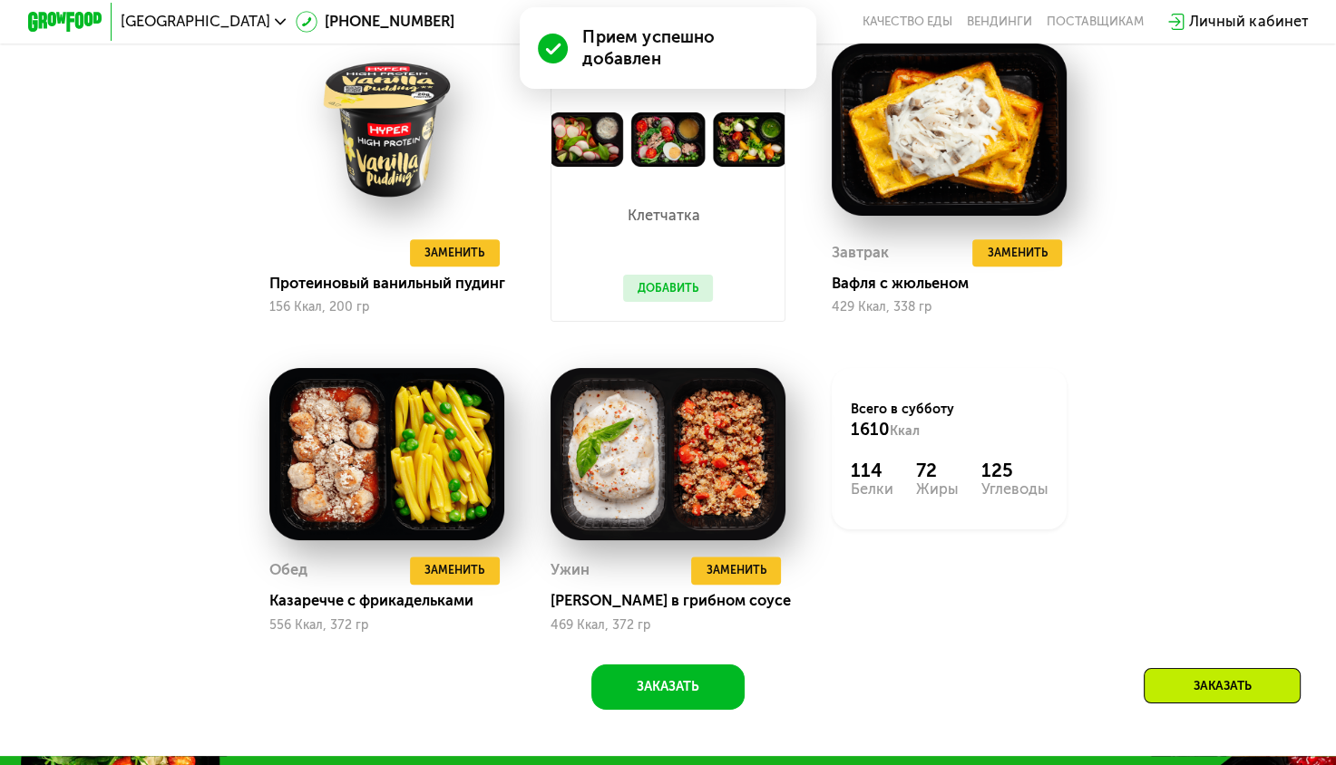
click at [673, 292] on button "Добавить" at bounding box center [668, 289] width 91 height 28
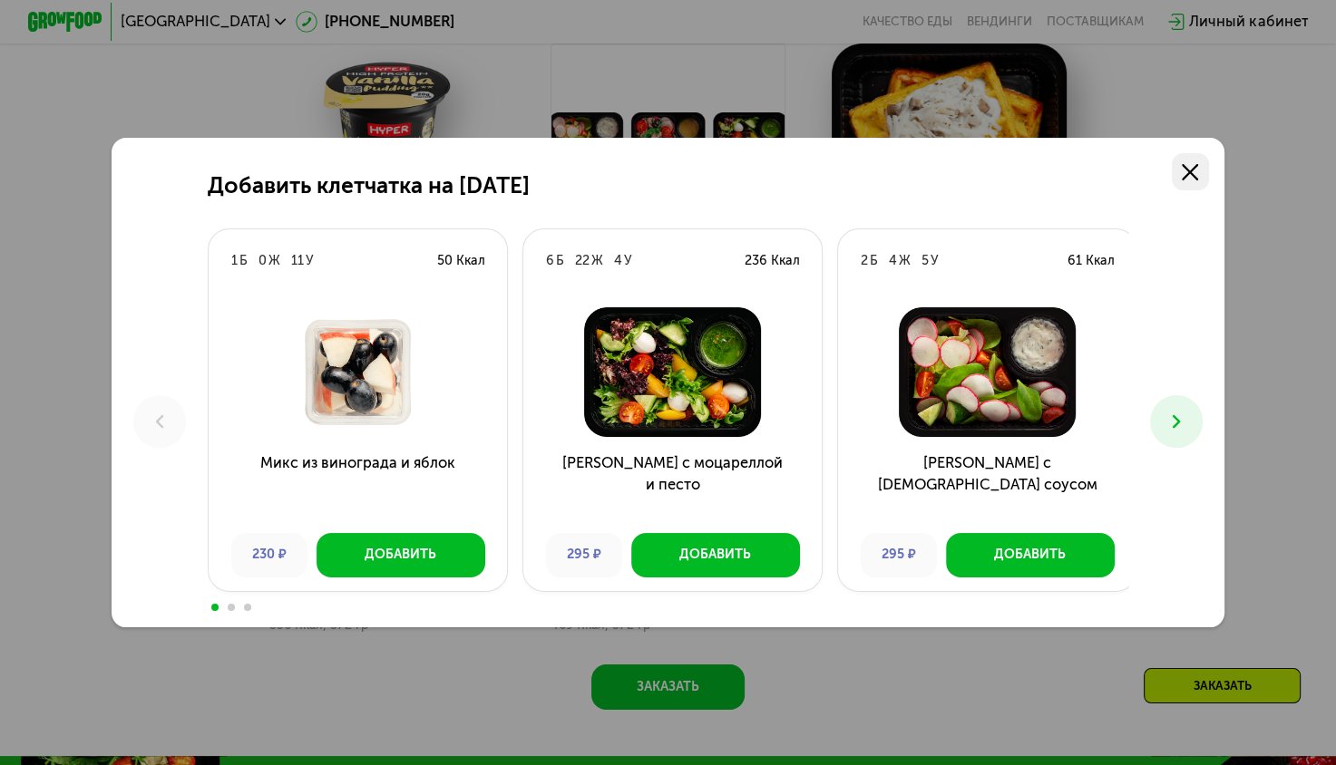
click at [1197, 176] on icon at bounding box center [1190, 172] width 16 height 16
